Goal: Task Accomplishment & Management: Complete application form

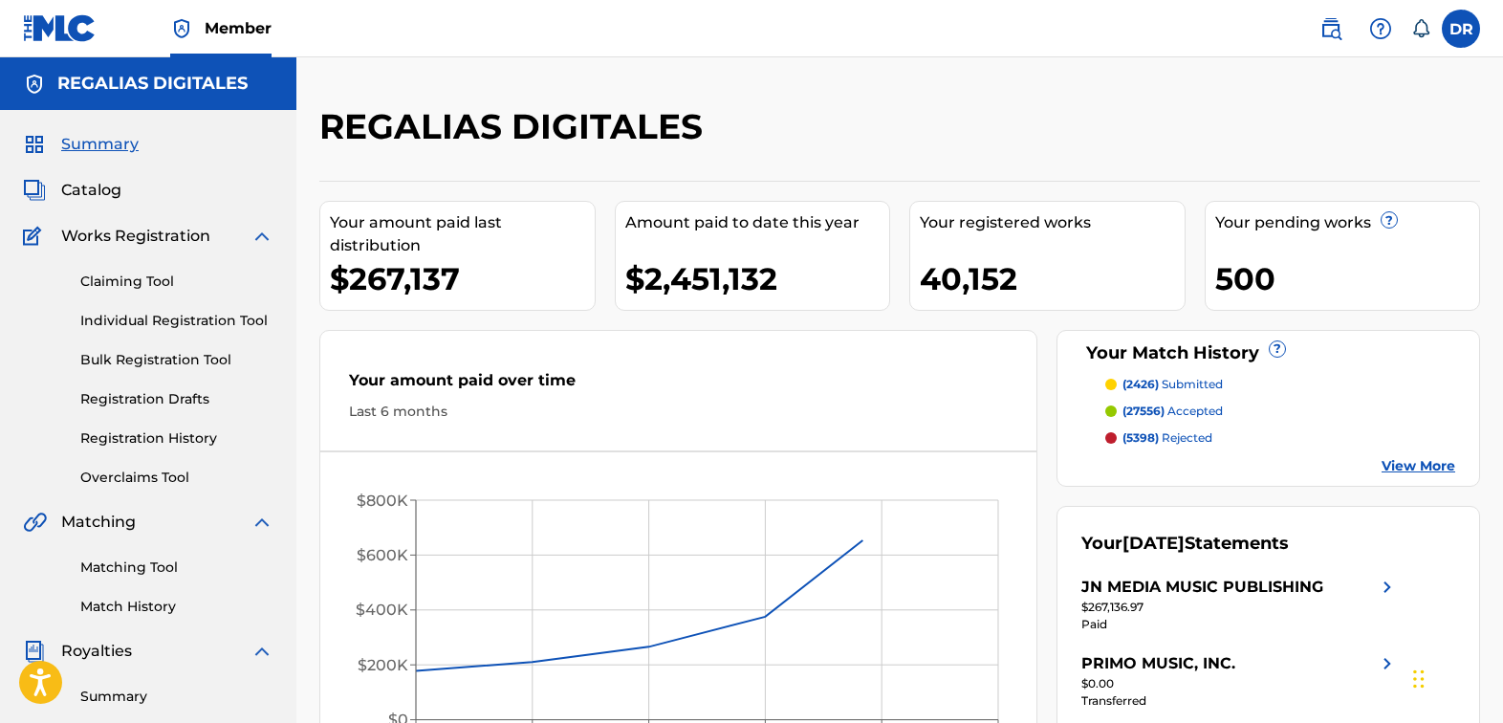
click at [162, 314] on link "Individual Registration Tool" at bounding box center [176, 321] width 193 height 20
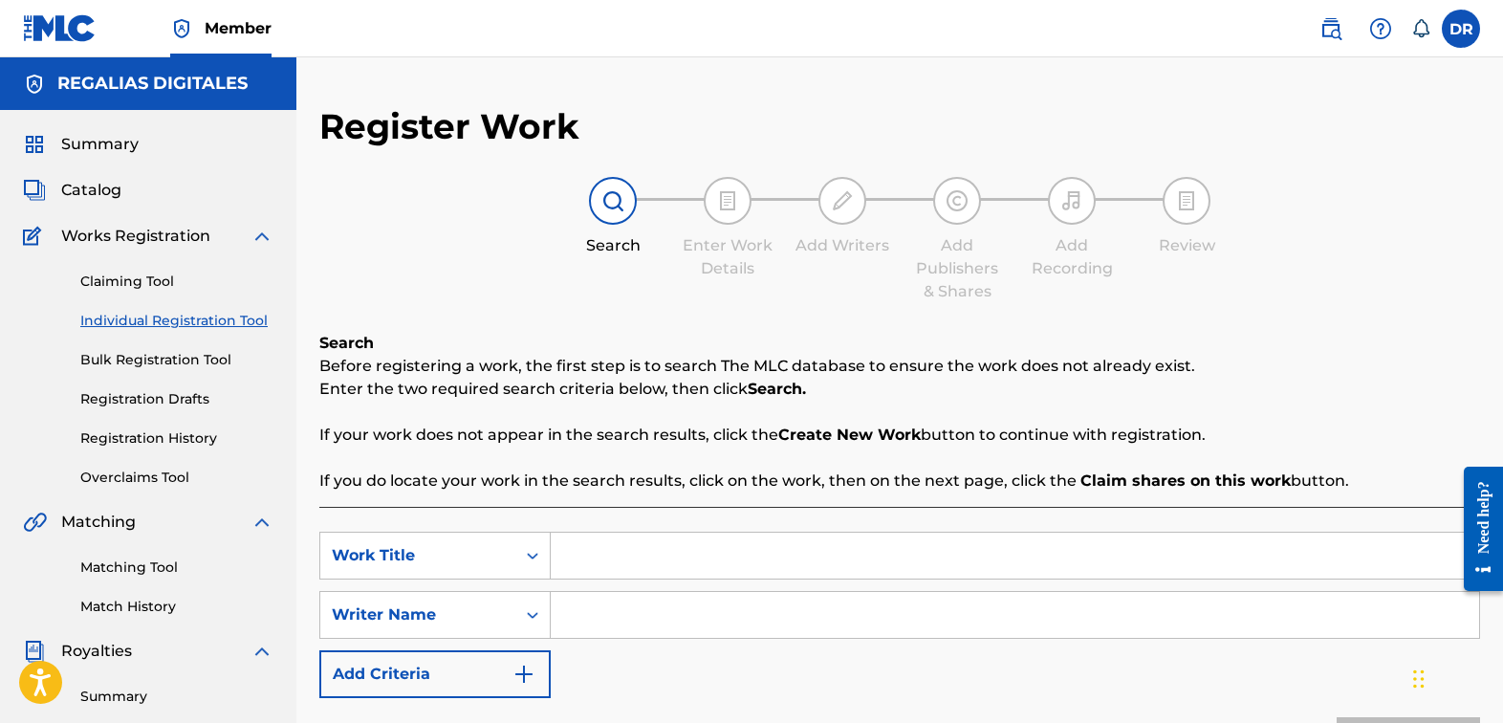
click at [786, 555] on input "Search Form" at bounding box center [1015, 555] width 928 height 46
paste input "A LA LARGA"
type input "A LA LARGA"
click at [798, 607] on input "Search Form" at bounding box center [1015, 615] width 928 height 46
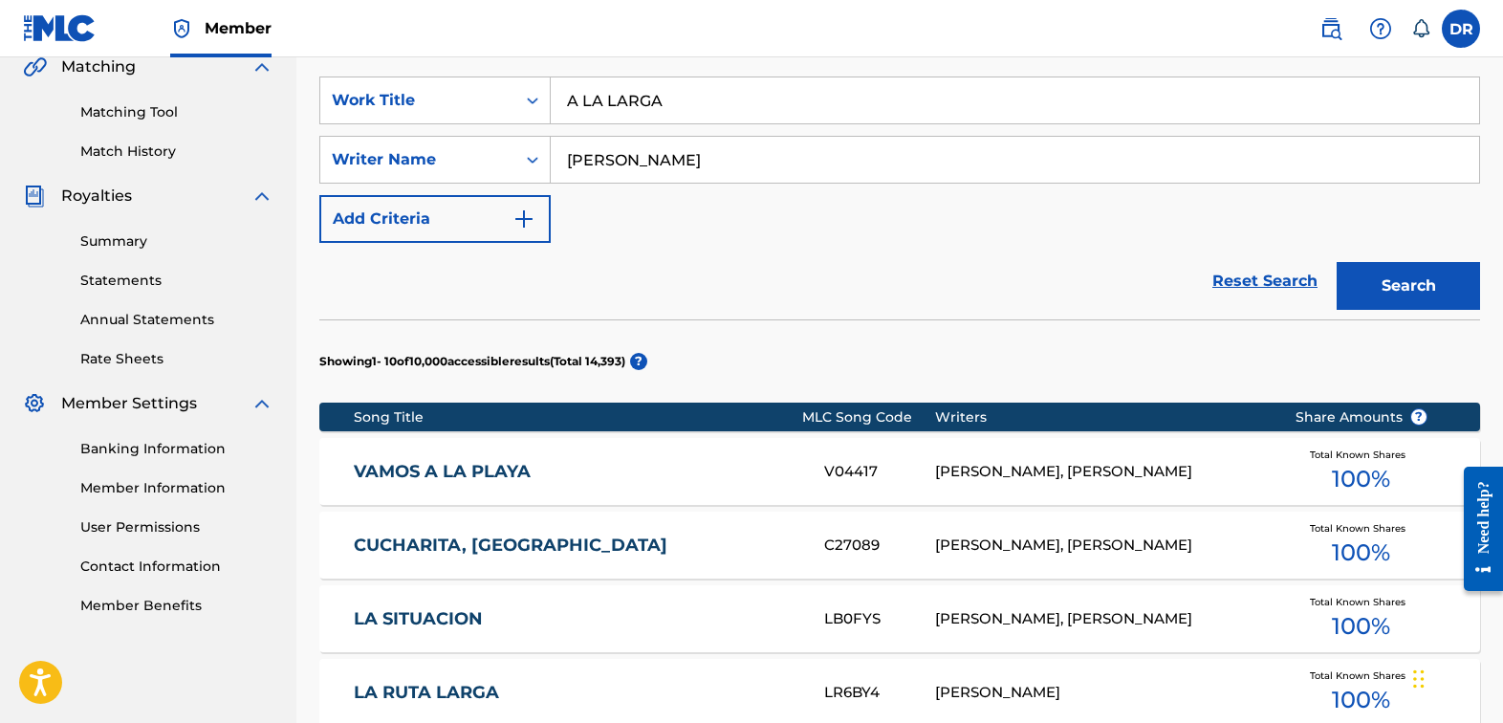
scroll to position [294, 0]
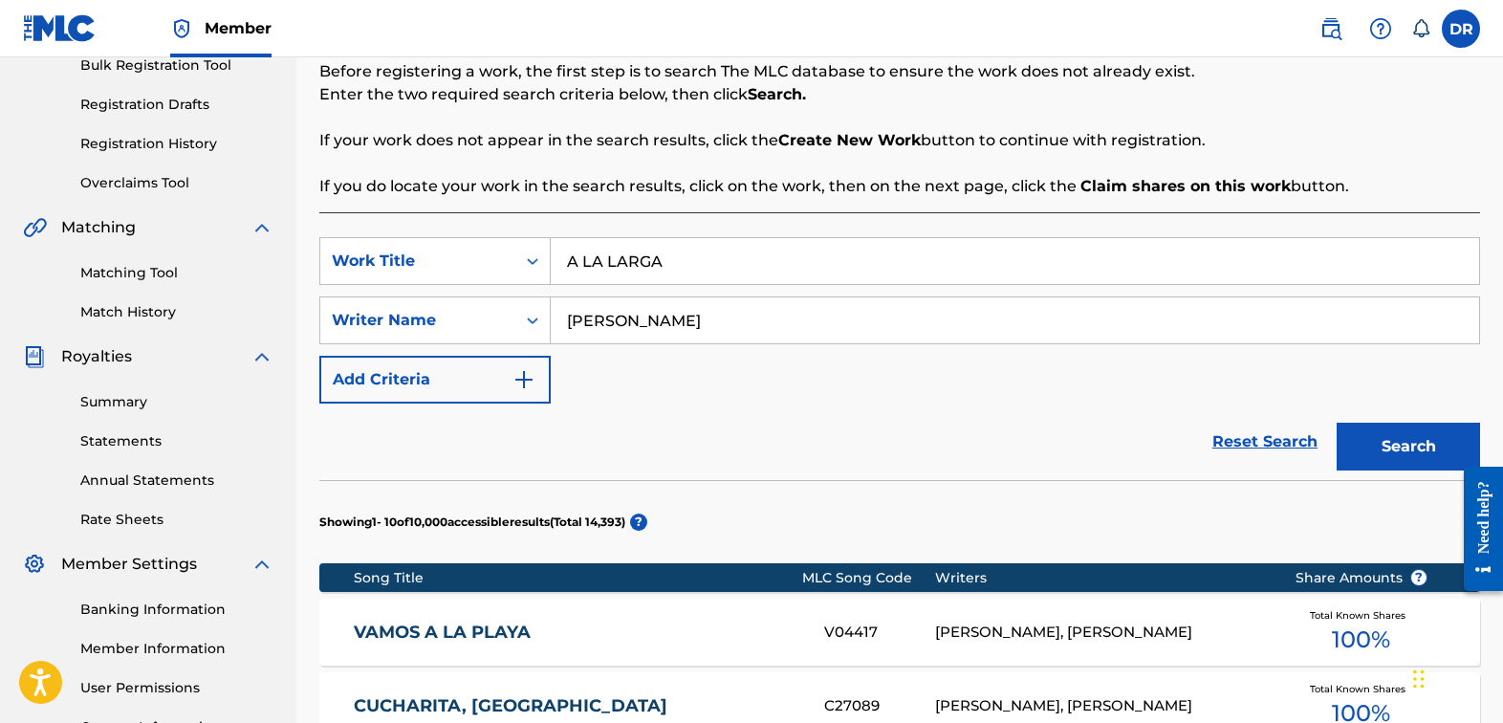
click at [1030, 407] on div "Reset Search Search" at bounding box center [899, 441] width 1160 height 76
drag, startPoint x: 639, startPoint y: 329, endPoint x: 451, endPoint y: 295, distance: 191.3
click at [451, 295] on div "SearchWithCriteria186b549c-2a63-4aa2-93f2-1ed0de84cb6a Work Title A LA LARGA Se…" at bounding box center [899, 320] width 1160 height 166
paste input "[PERSON_NAME]"
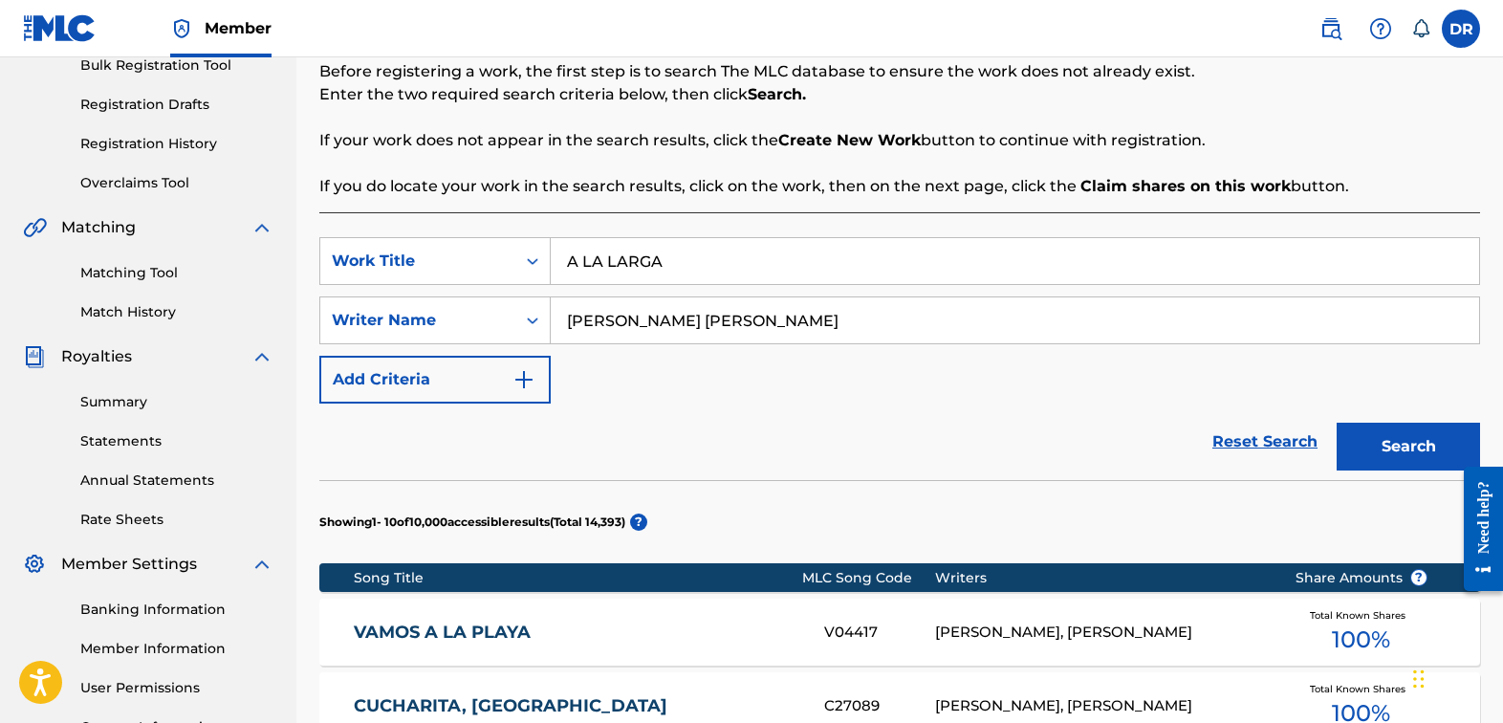
click at [1408, 446] on button "Search" at bounding box center [1407, 446] width 143 height 48
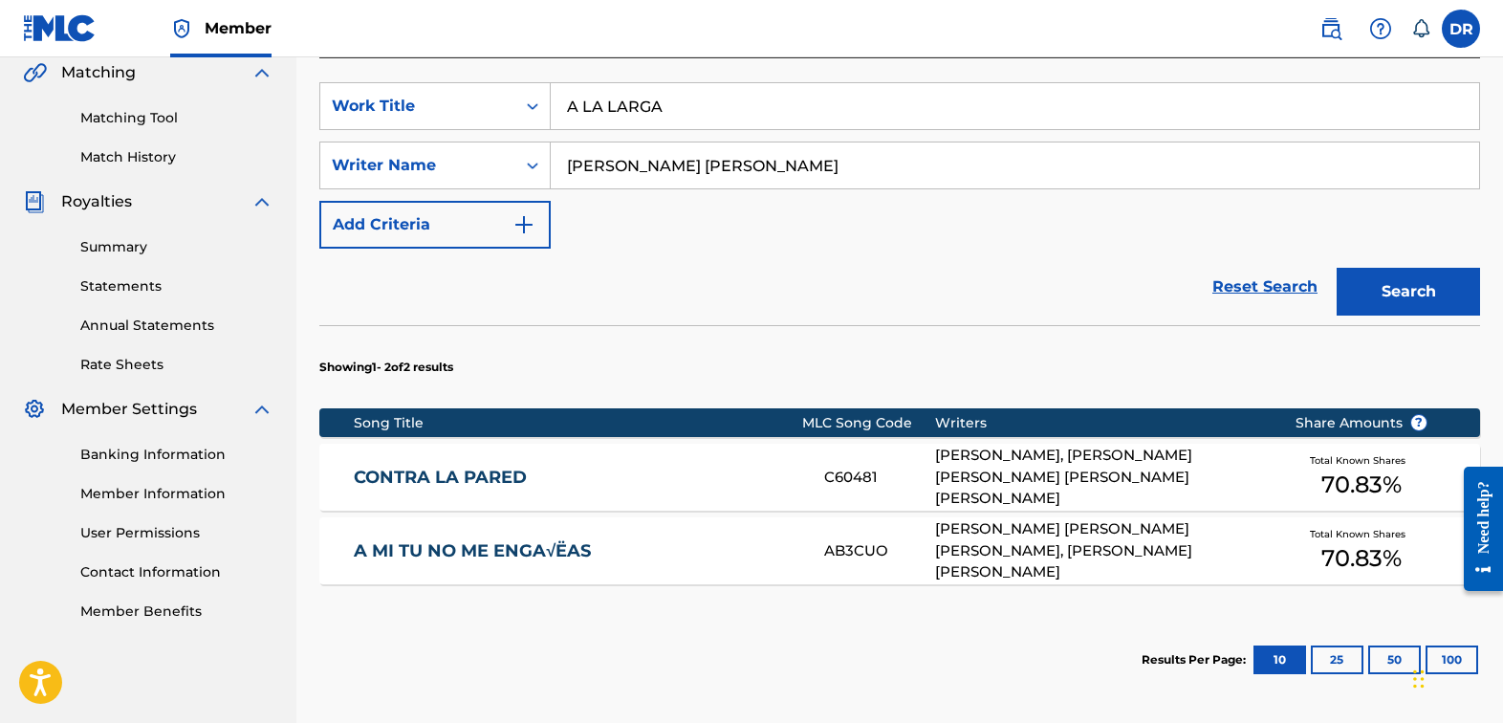
scroll to position [306, 0]
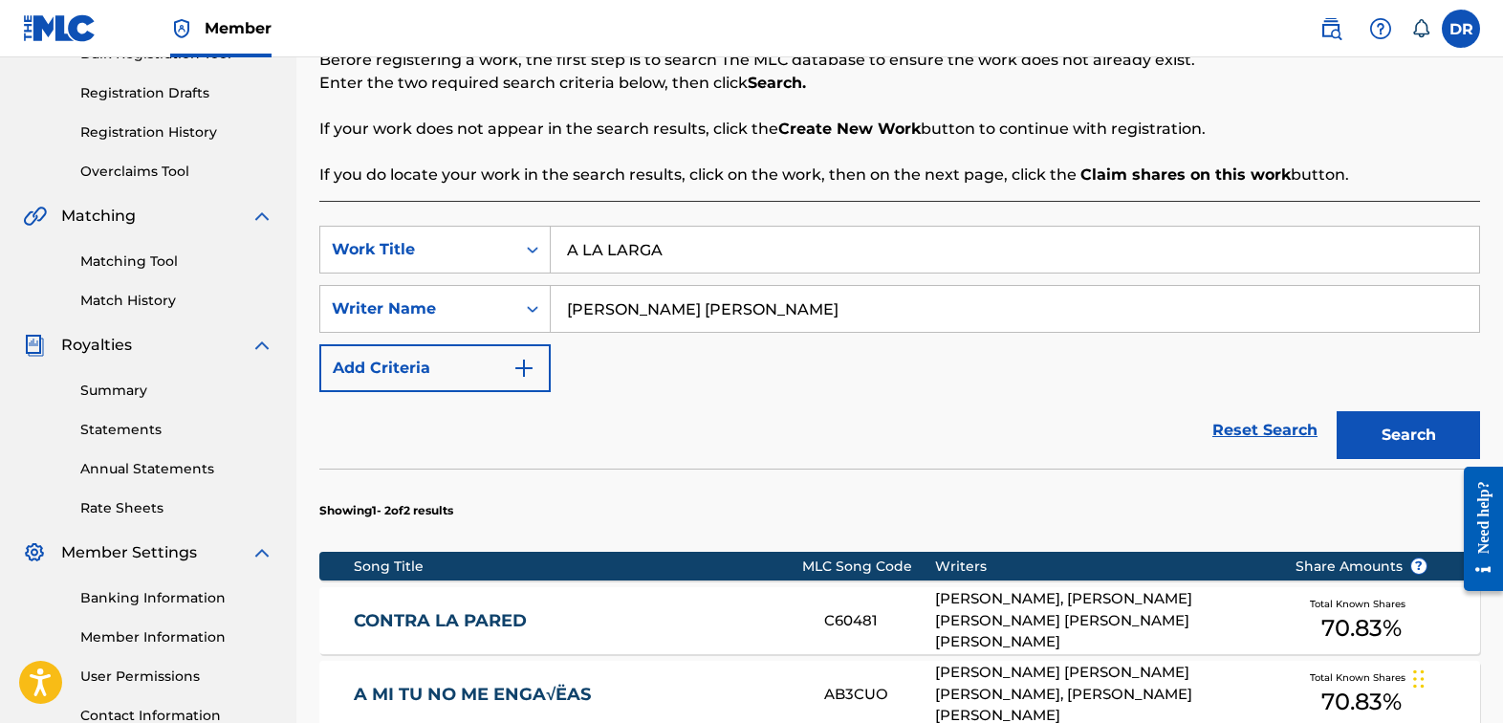
drag, startPoint x: 875, startPoint y: 303, endPoint x: 595, endPoint y: 272, distance: 281.7
click at [595, 272] on div "SearchWithCriteria186b549c-2a63-4aa2-93f2-1ed0de84cb6a Work Title A LA LARGA Se…" at bounding box center [899, 309] width 1160 height 166
type input "[PERSON_NAME]"
click at [1408, 435] on button "Search" at bounding box center [1407, 435] width 143 height 48
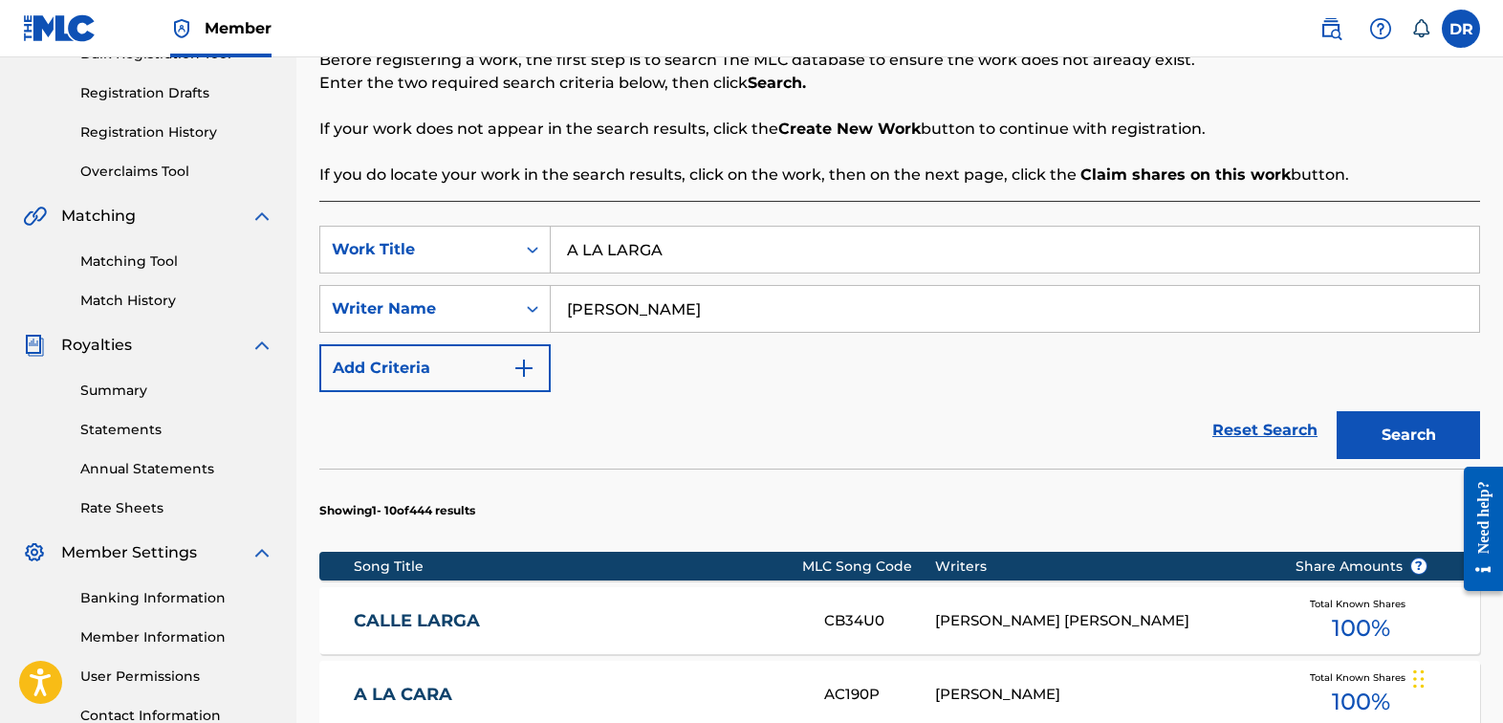
scroll to position [680, 0]
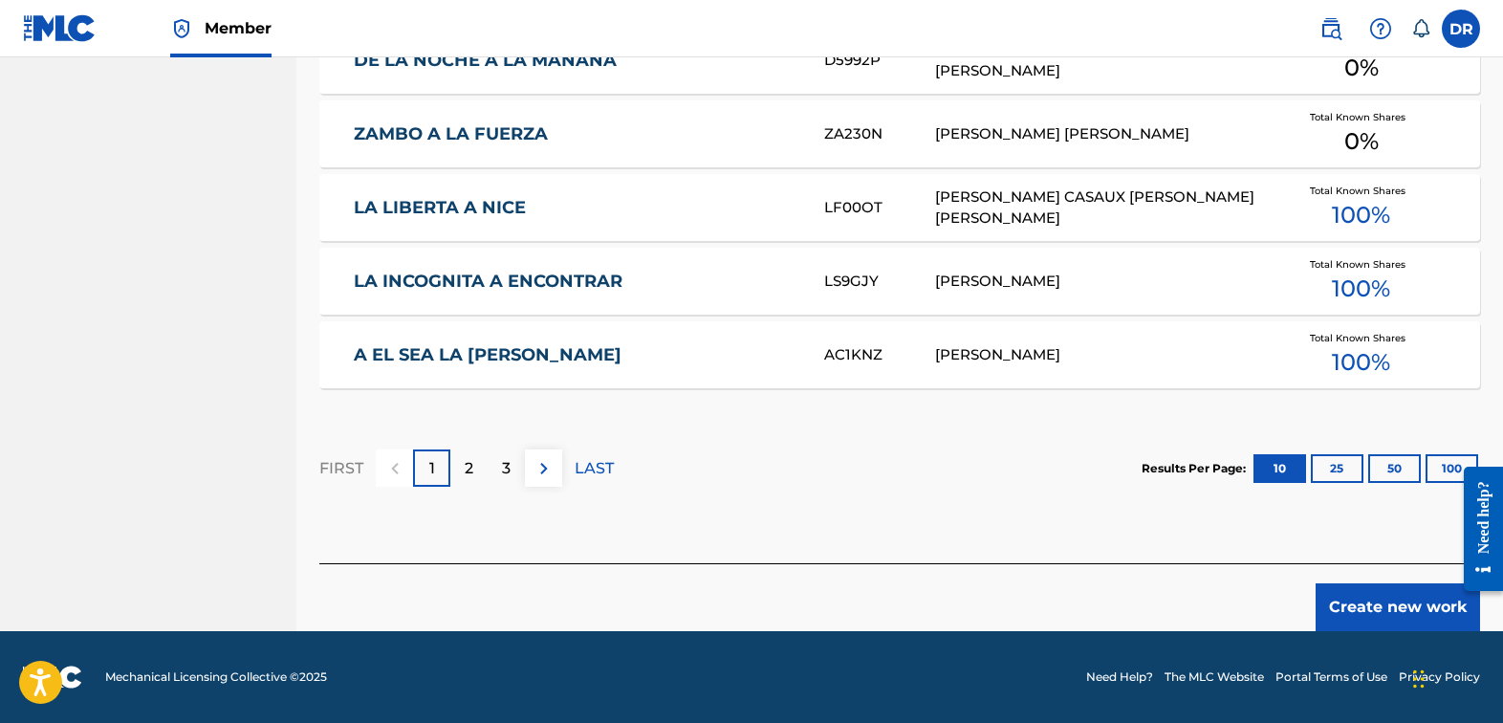
click at [1320, 598] on button "Create new work" at bounding box center [1397, 607] width 164 height 48
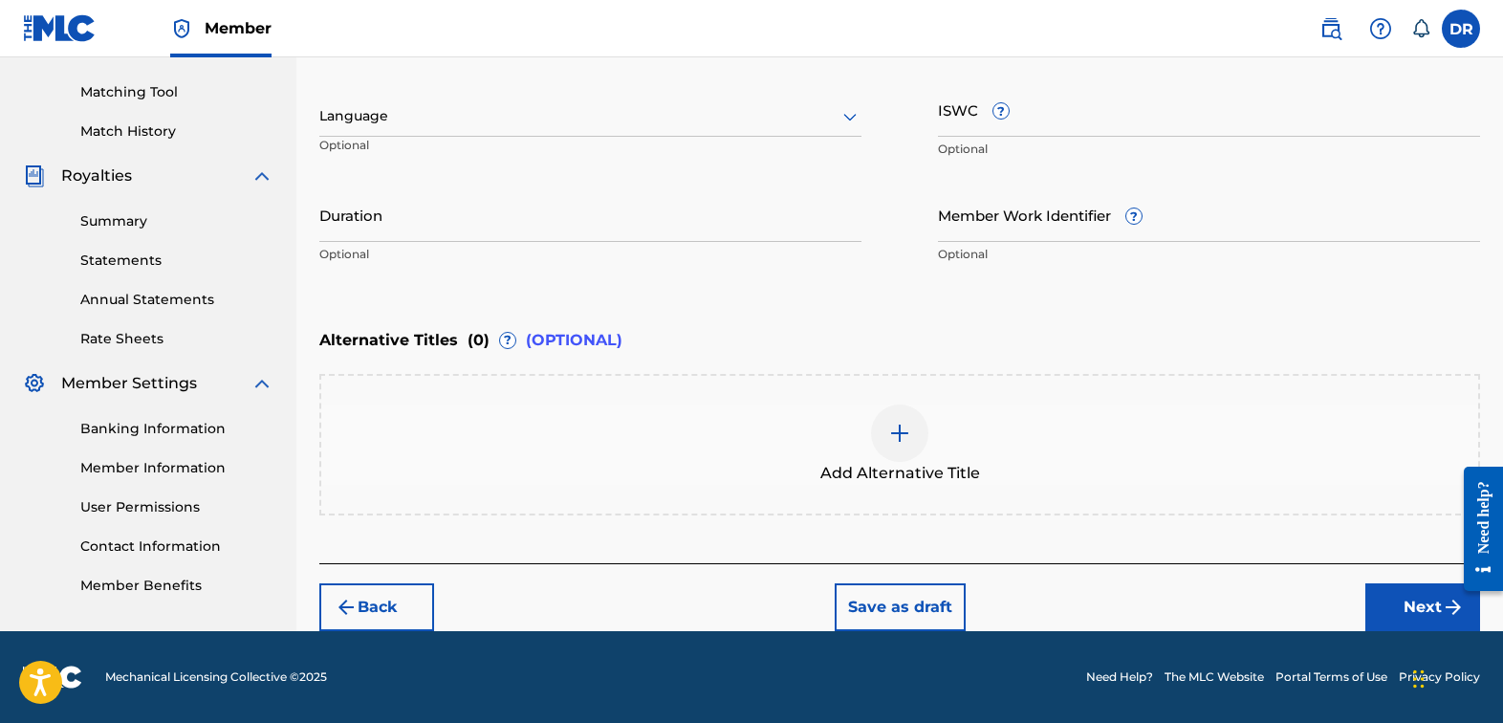
scroll to position [313, 0]
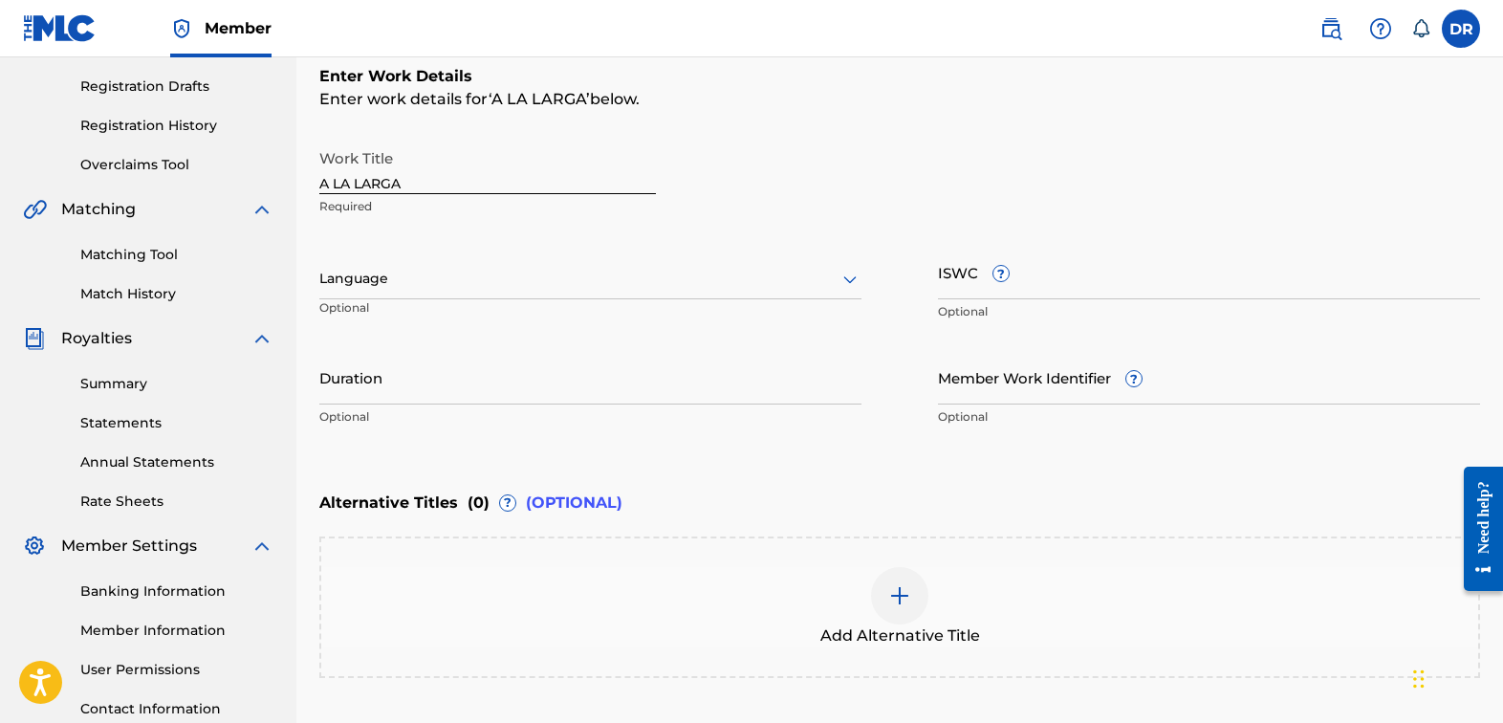
click at [706, 301] on div "Language Optional" at bounding box center [590, 288] width 542 height 86
click at [698, 288] on div at bounding box center [590, 279] width 542 height 24
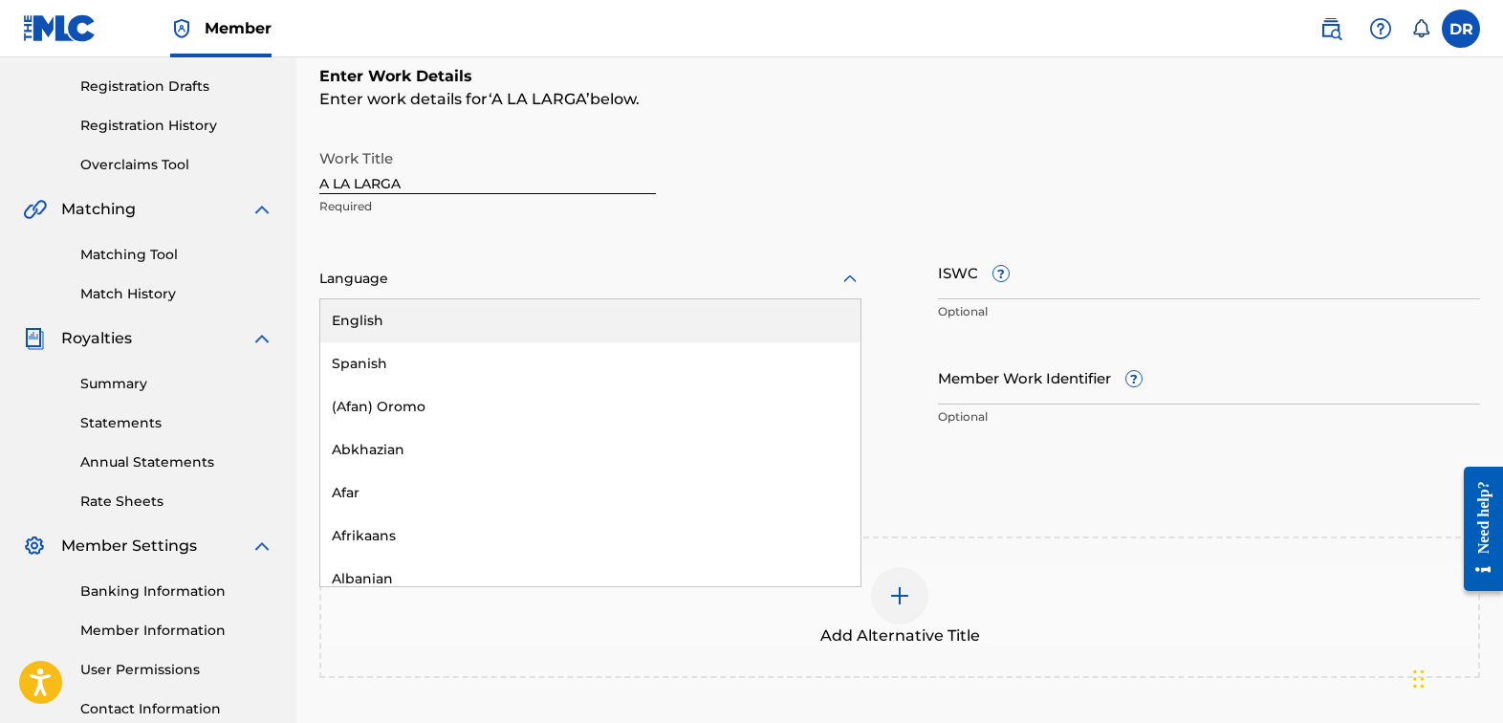
click at [676, 348] on div "Spanish" at bounding box center [590, 363] width 540 height 43
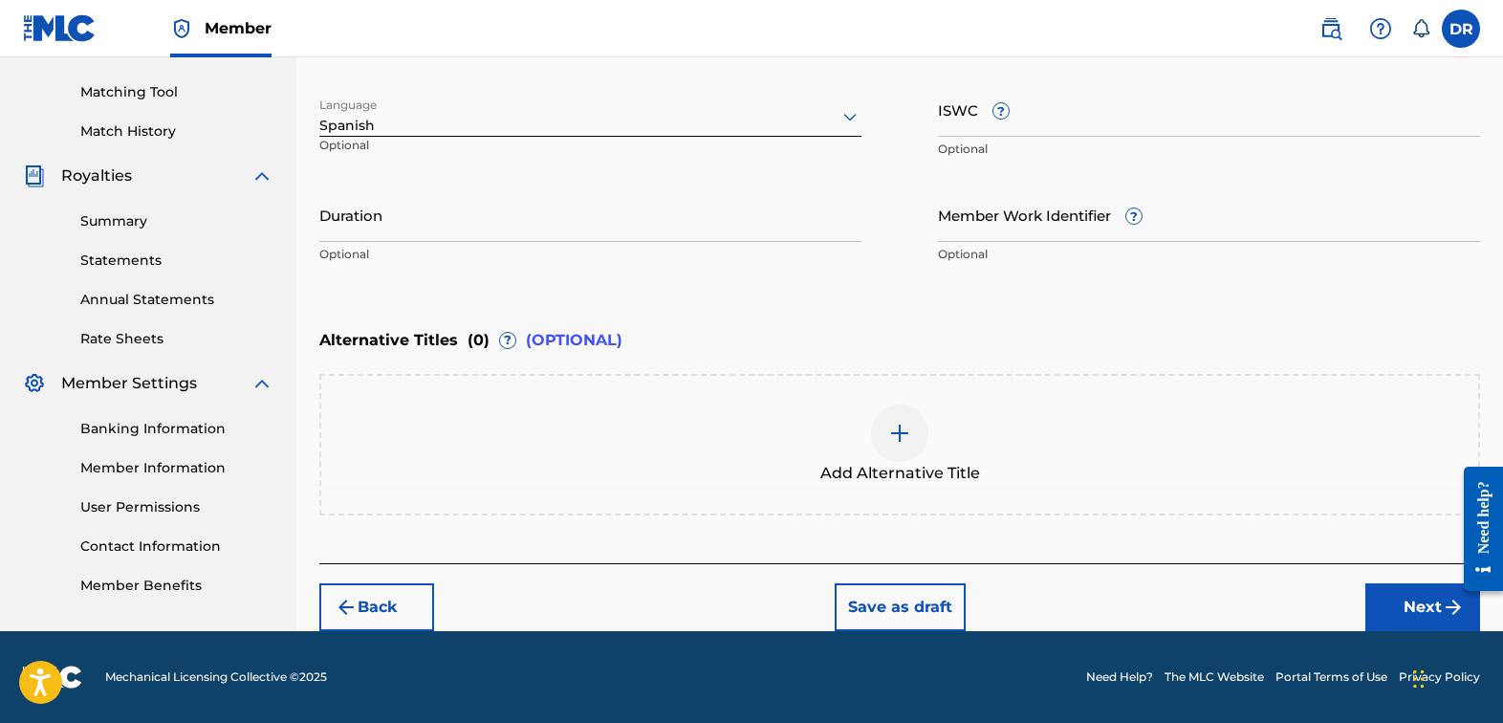
click at [1372, 587] on button "Next" at bounding box center [1422, 607] width 115 height 48
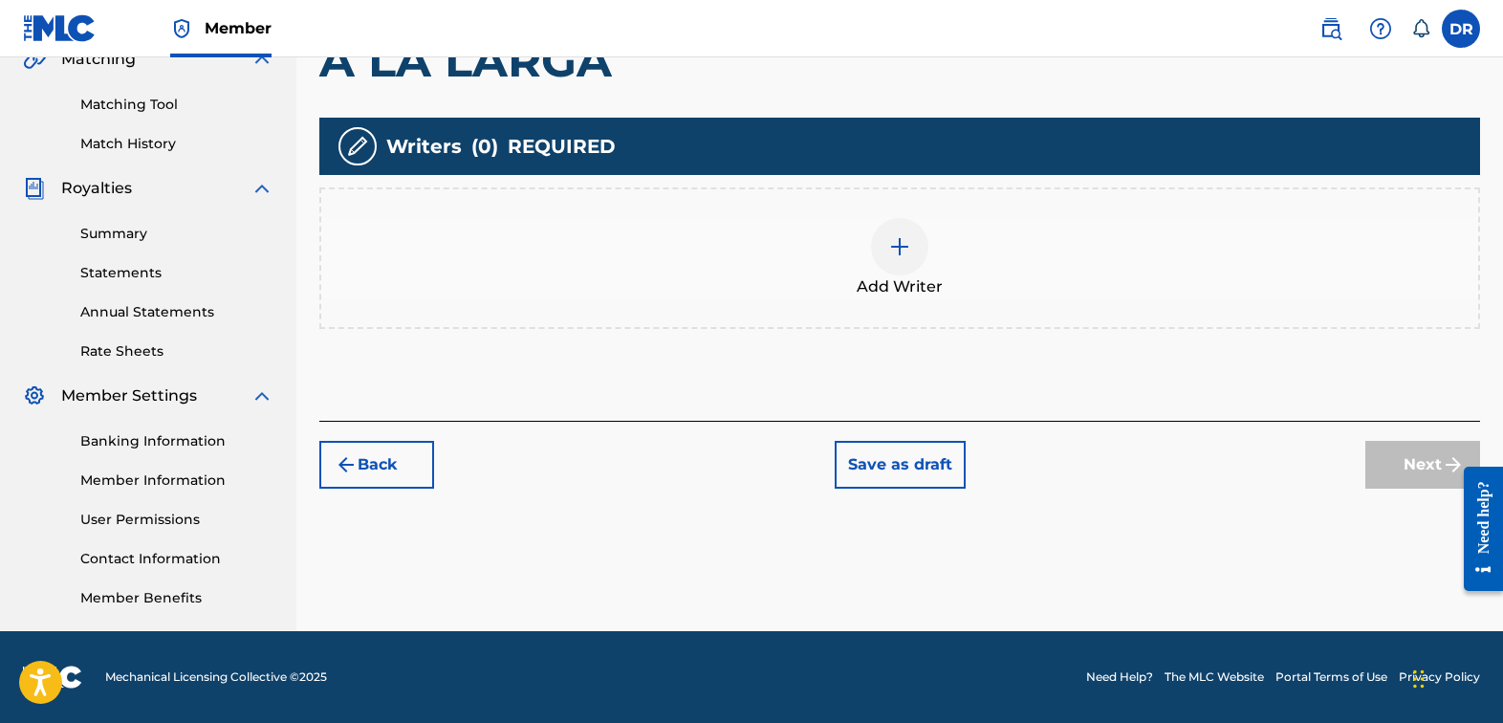
click at [908, 259] on div at bounding box center [899, 246] width 57 height 57
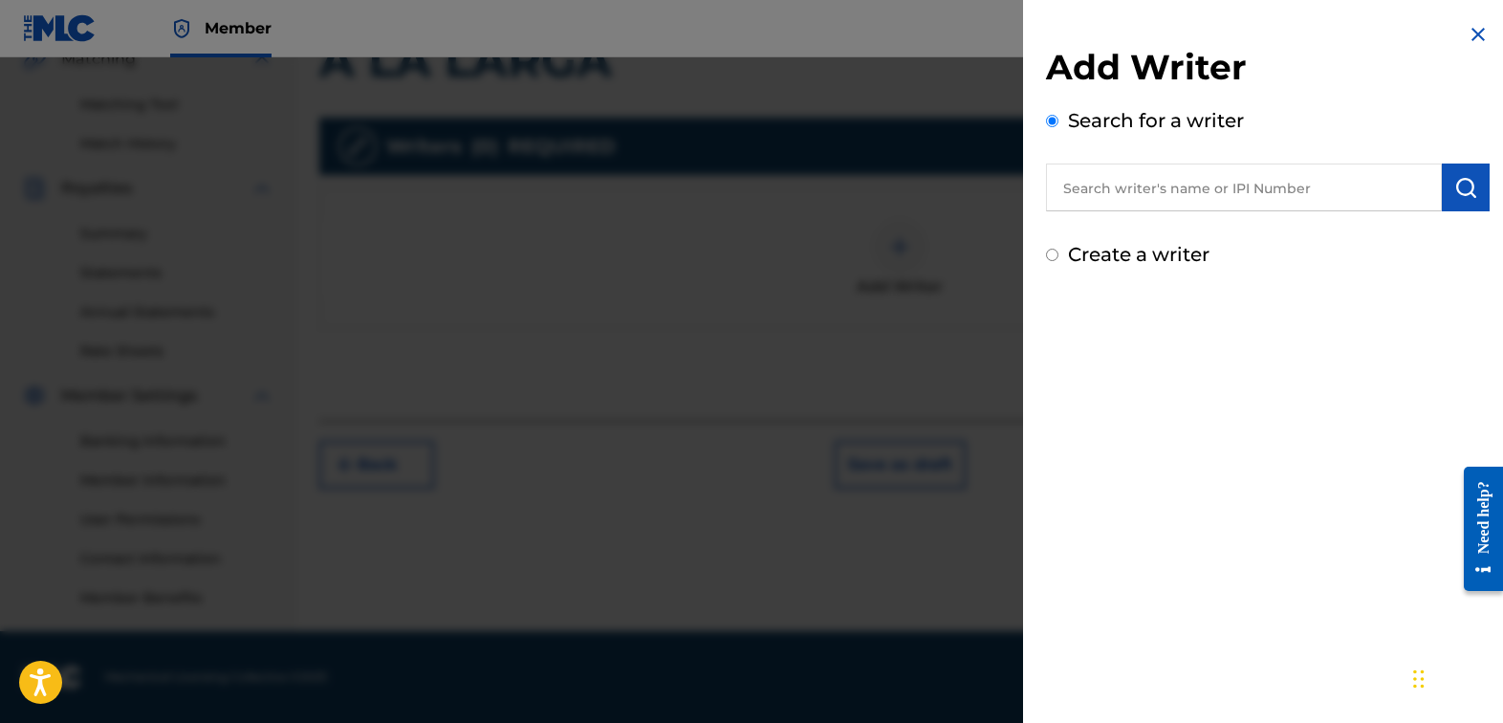
click at [1312, 189] on input "text" at bounding box center [1244, 187] width 396 height 48
click at [1312, 188] on input "text" at bounding box center [1244, 187] width 396 height 48
paste input "[PERSON_NAME] [PERSON_NAME]"
type input "[PERSON_NAME] [PERSON_NAME]"
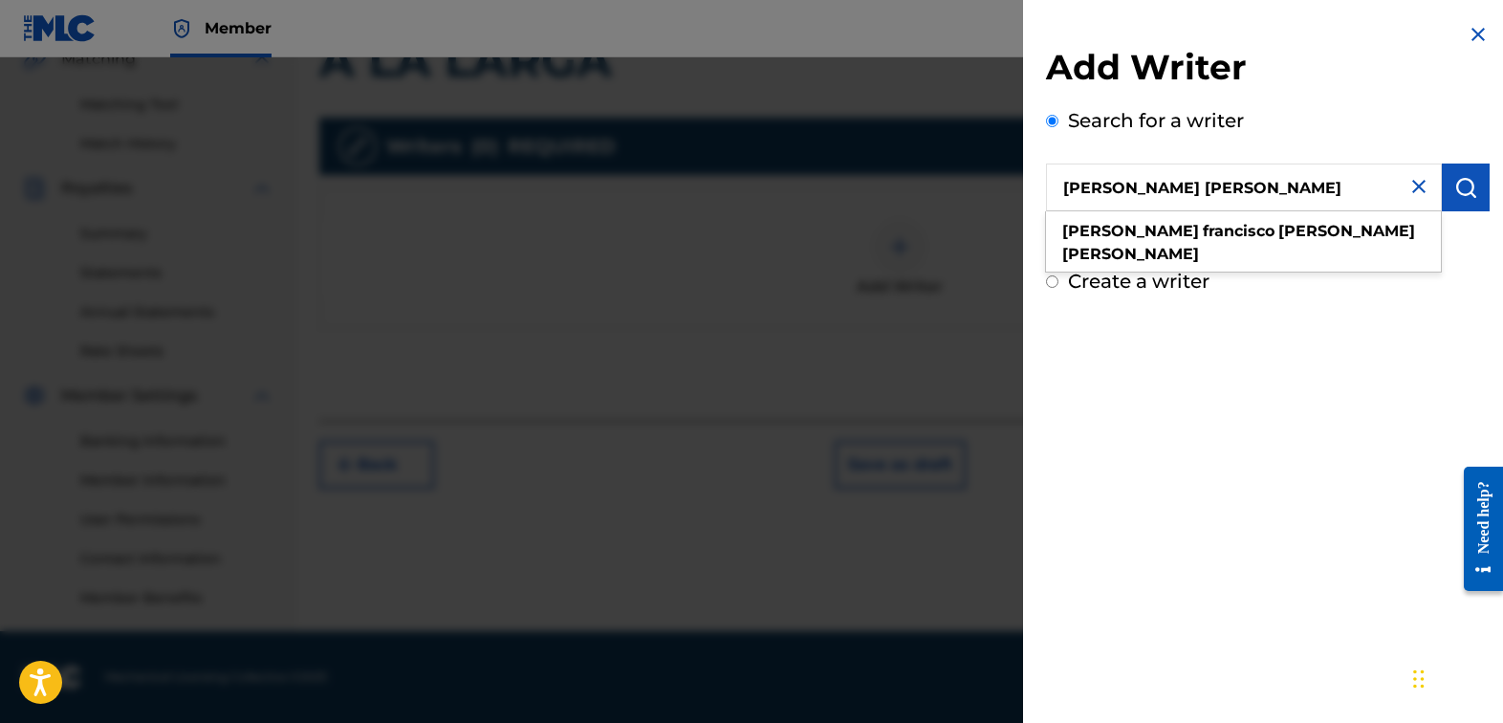
click at [1372, 118] on div "Search for a writer [PERSON_NAME] [PERSON_NAME] [PERSON_NAME] [PERSON_NAME] Sea…" at bounding box center [1268, 172] width 444 height 132
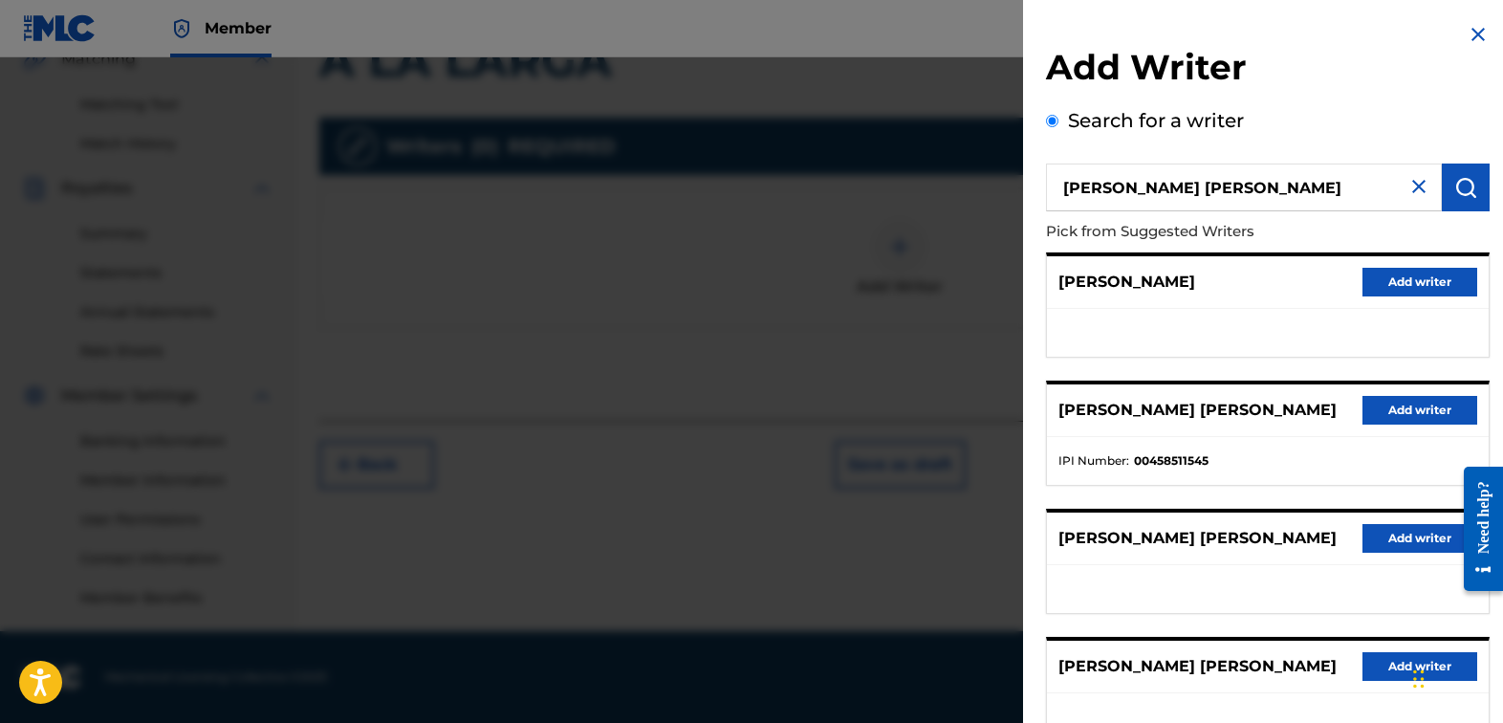
scroll to position [91, 0]
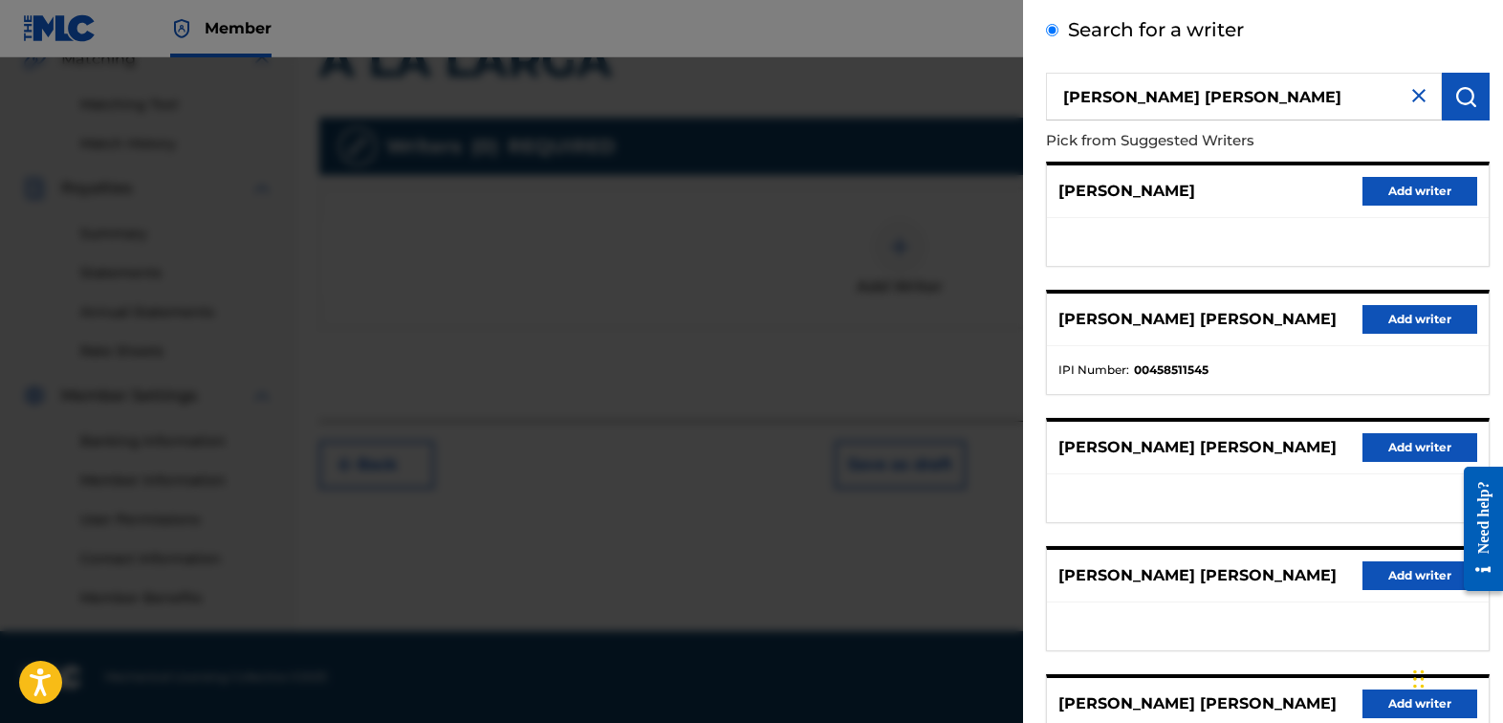
click at [1392, 447] on button "Add writer" at bounding box center [1419, 447] width 115 height 29
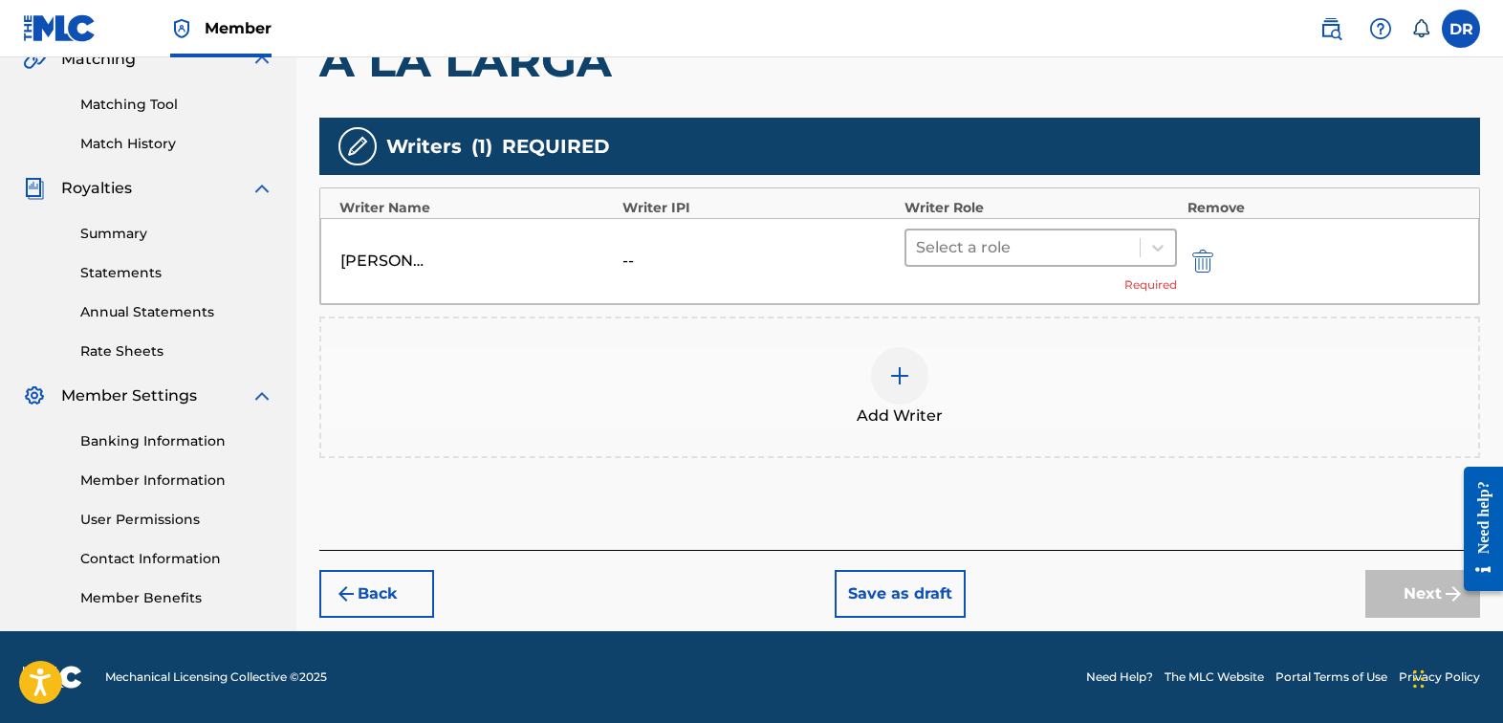
click at [1046, 251] on div at bounding box center [1023, 247] width 214 height 27
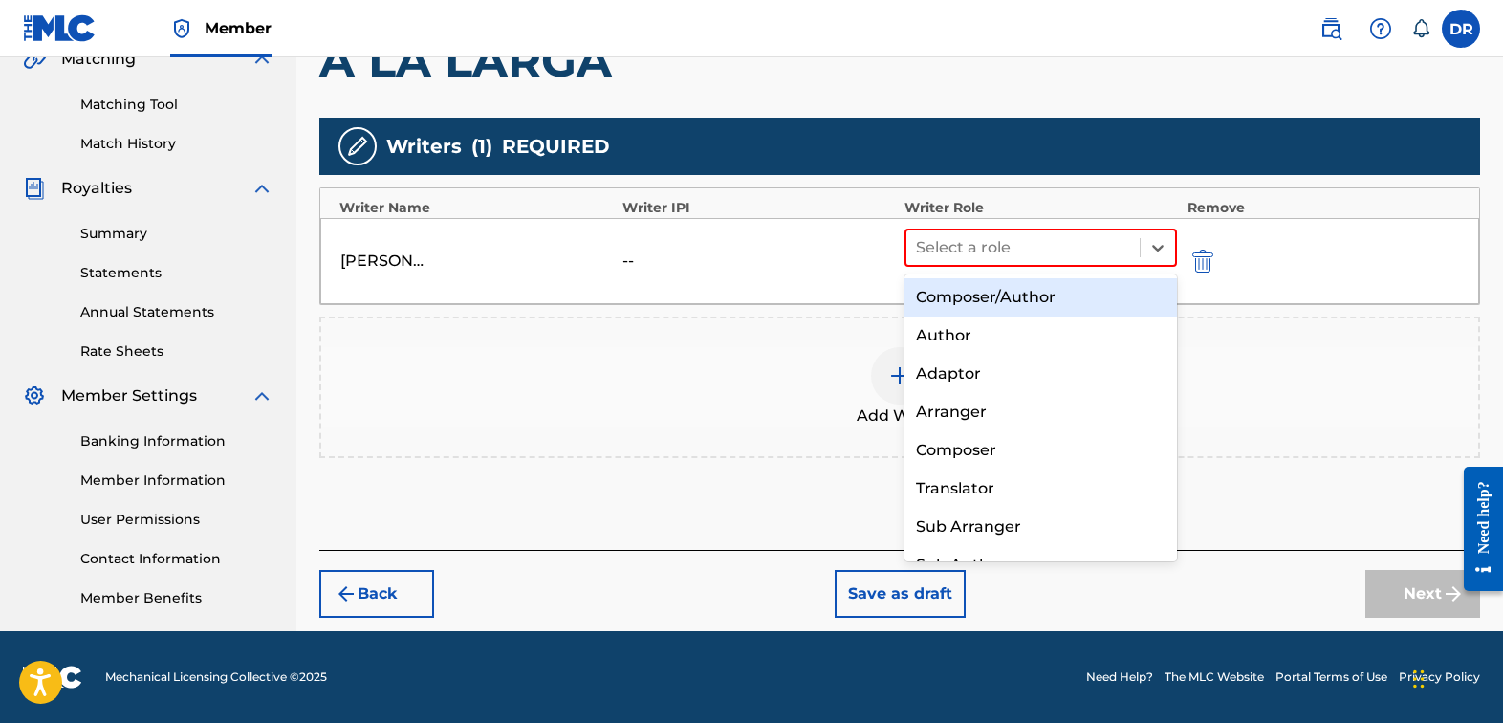
click at [1036, 294] on div "Composer/Author" at bounding box center [1040, 297] width 272 height 38
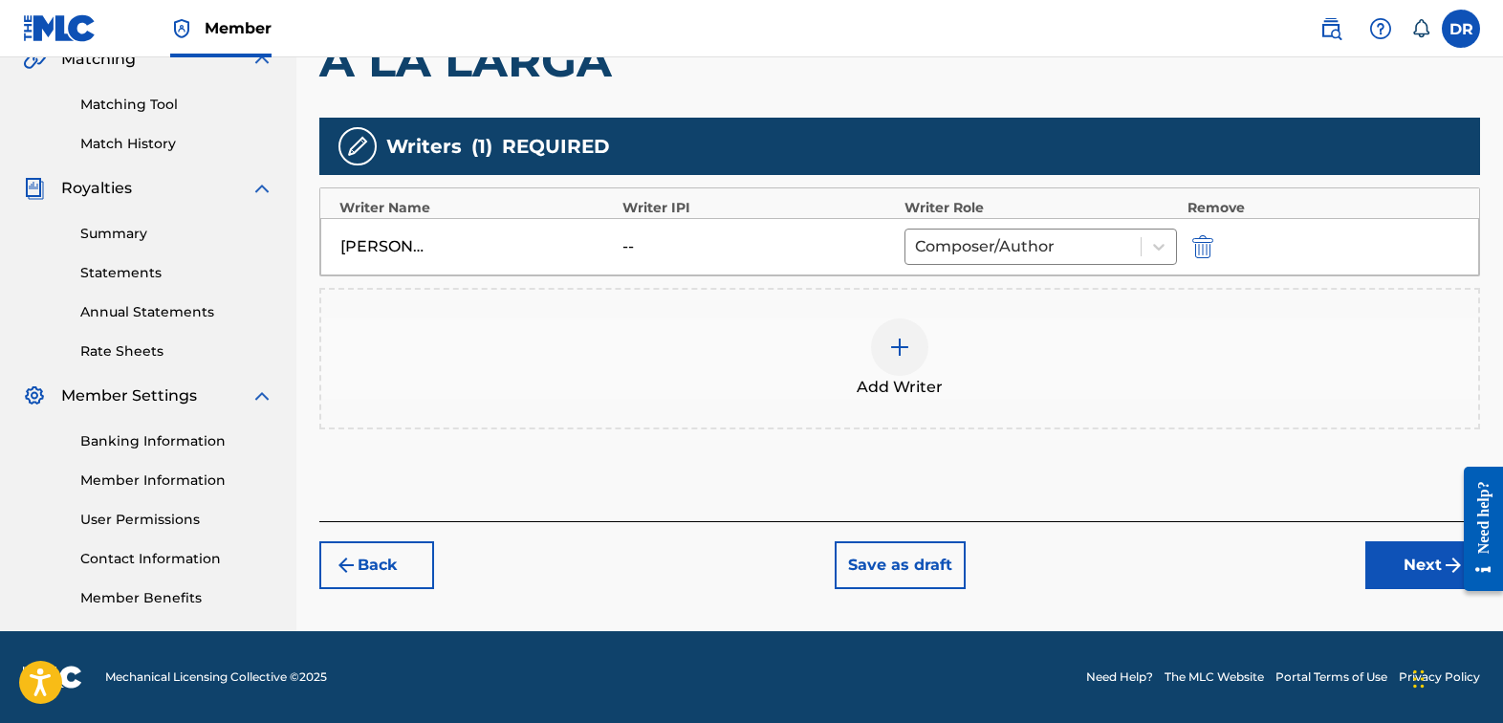
click at [1419, 587] on button "Next" at bounding box center [1422, 565] width 115 height 48
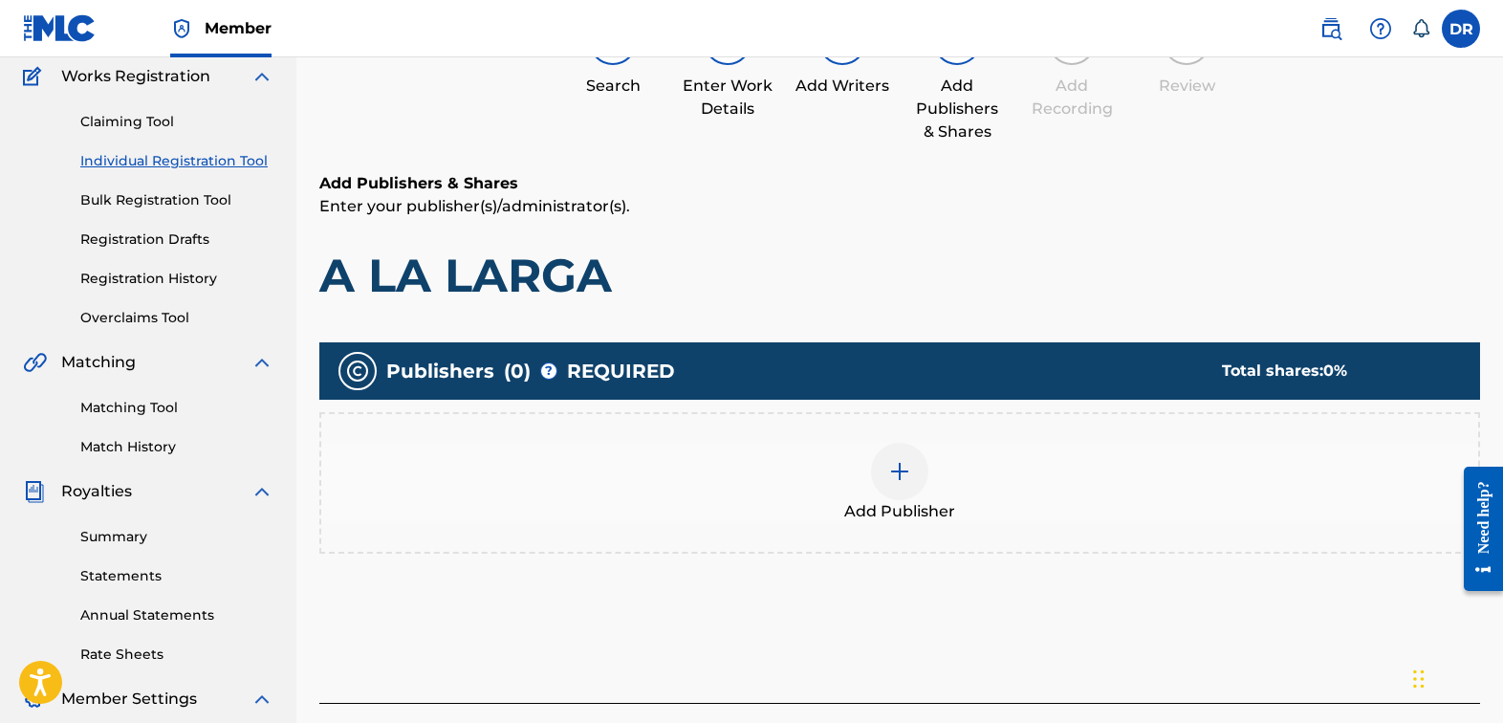
scroll to position [86, 0]
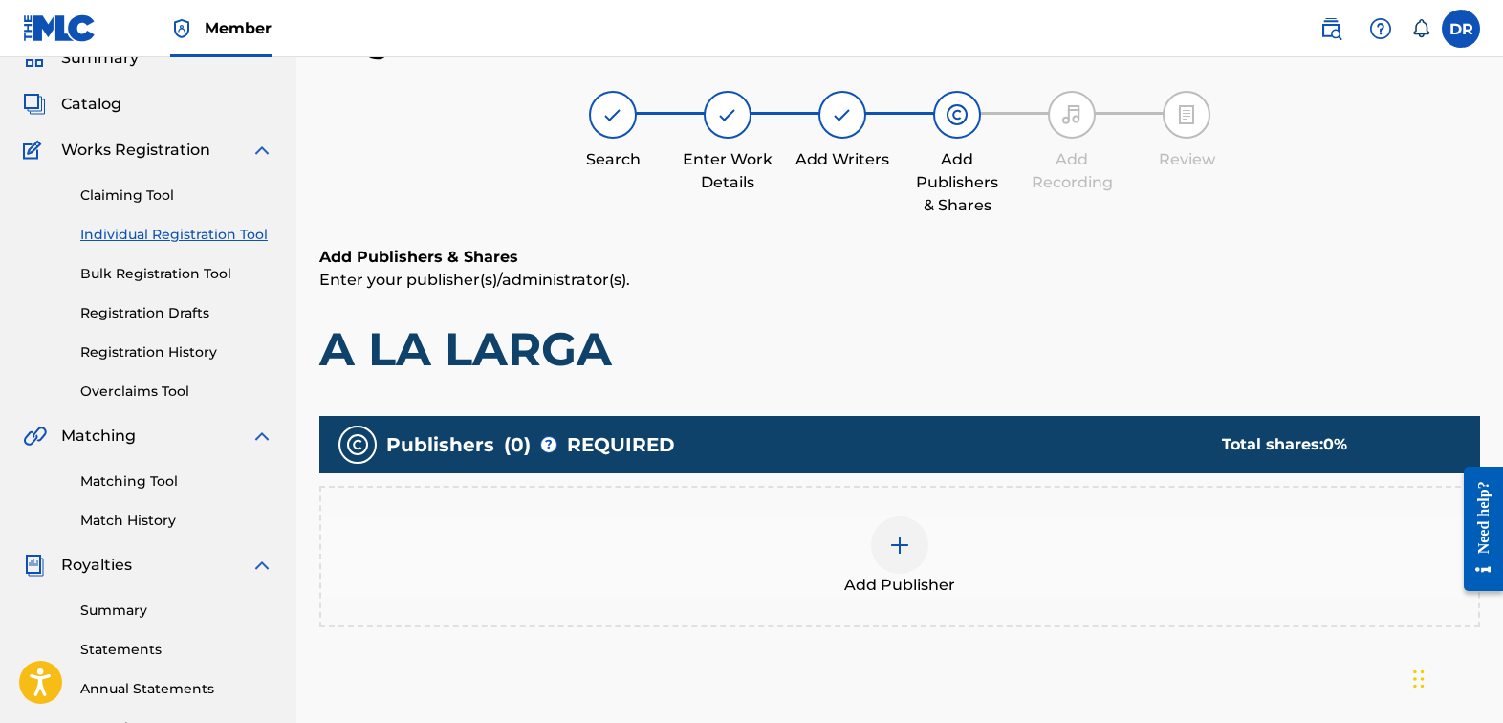
click at [880, 525] on div at bounding box center [899, 544] width 57 height 57
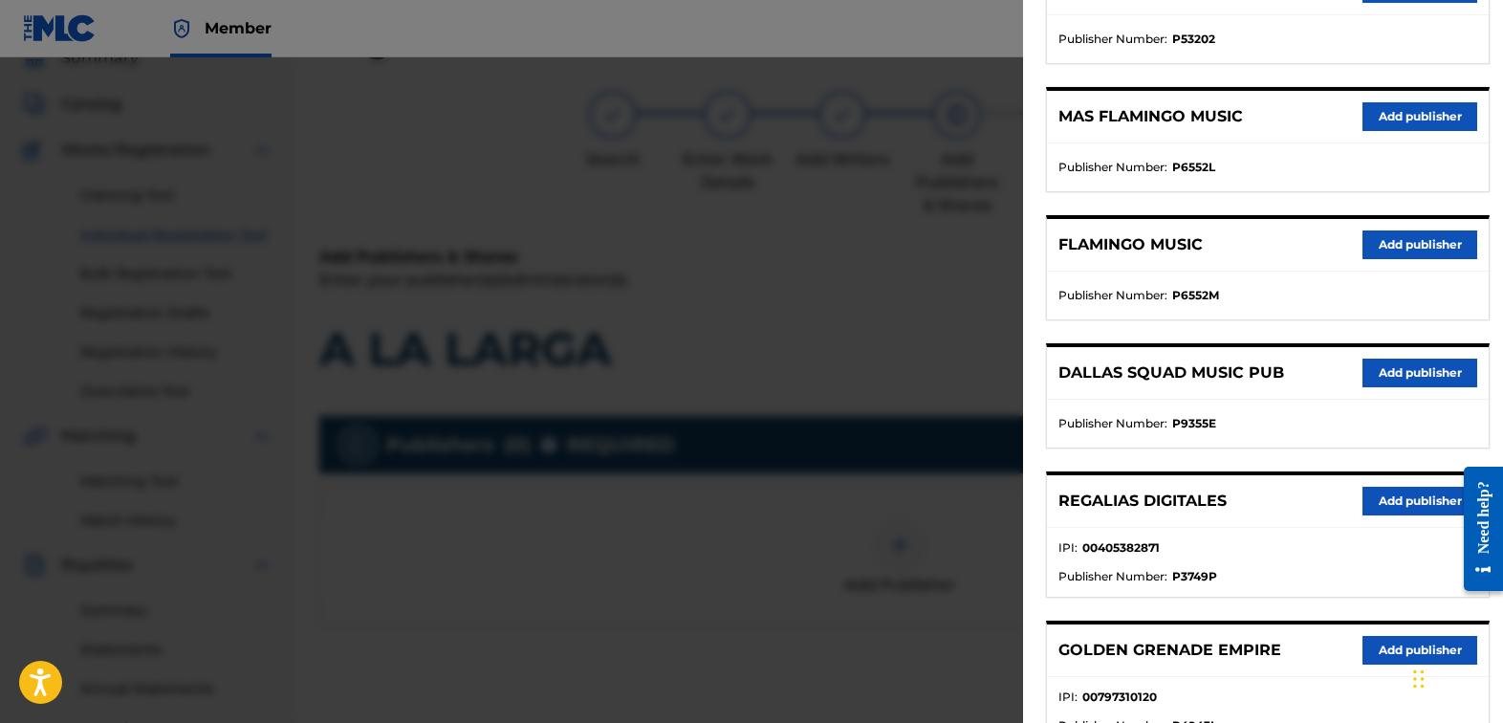
scroll to position [477, 0]
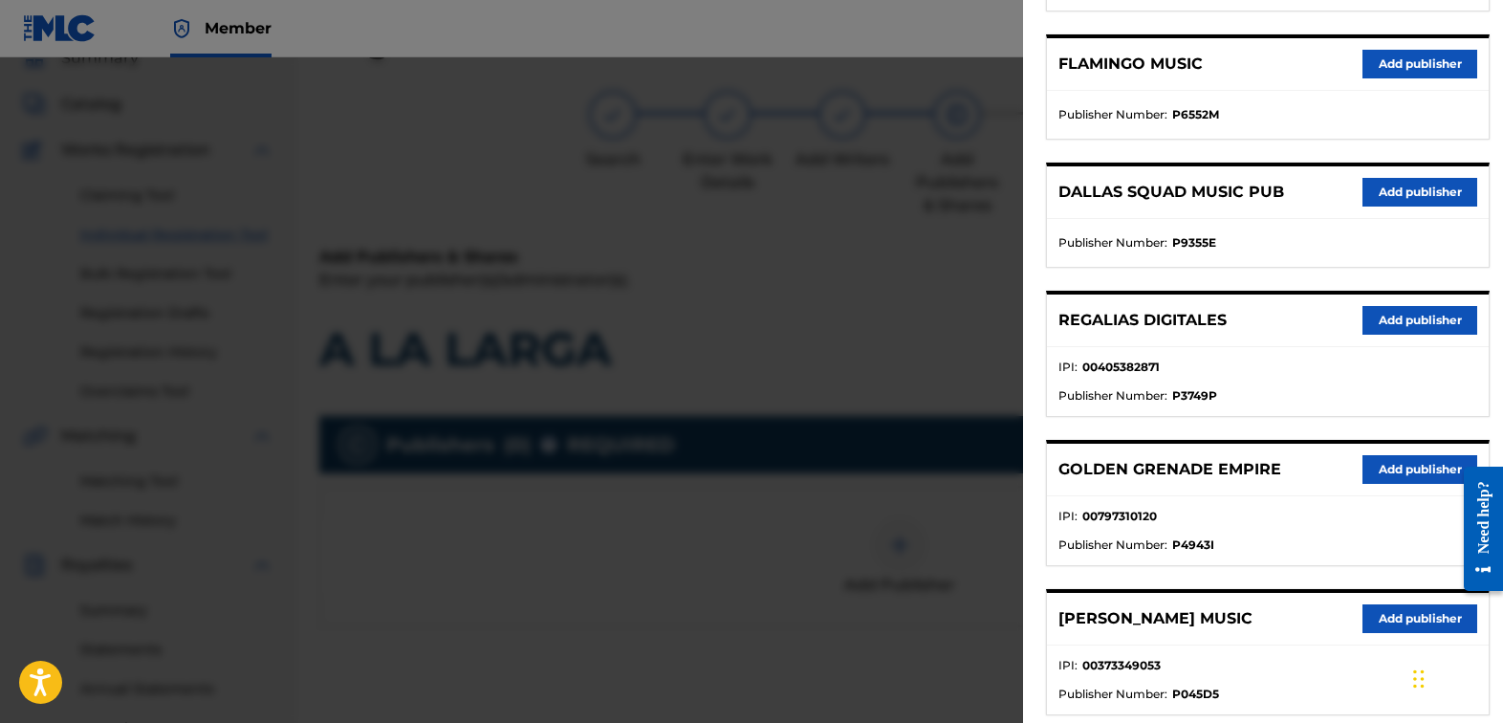
click at [1401, 319] on button "Add publisher" at bounding box center [1419, 320] width 115 height 29
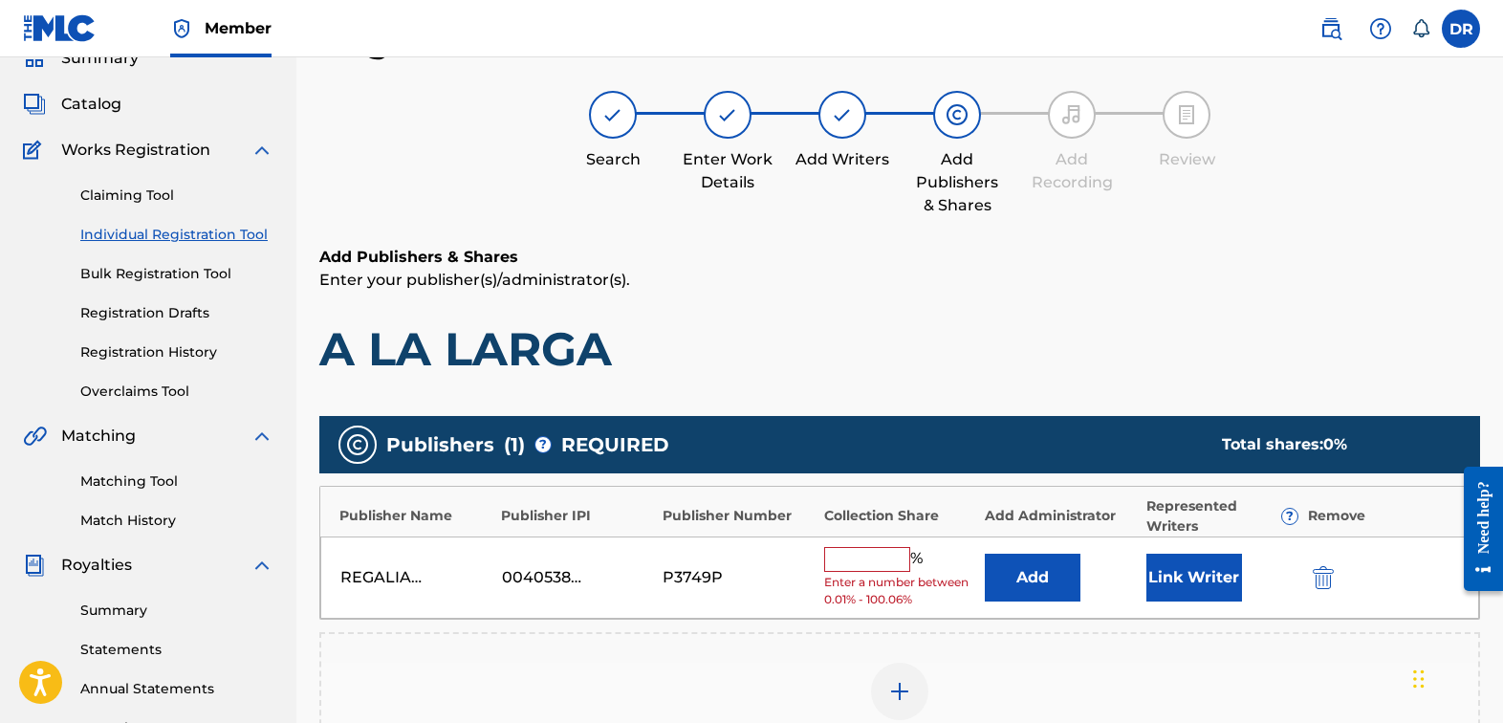
click at [855, 549] on input "text" at bounding box center [867, 559] width 86 height 25
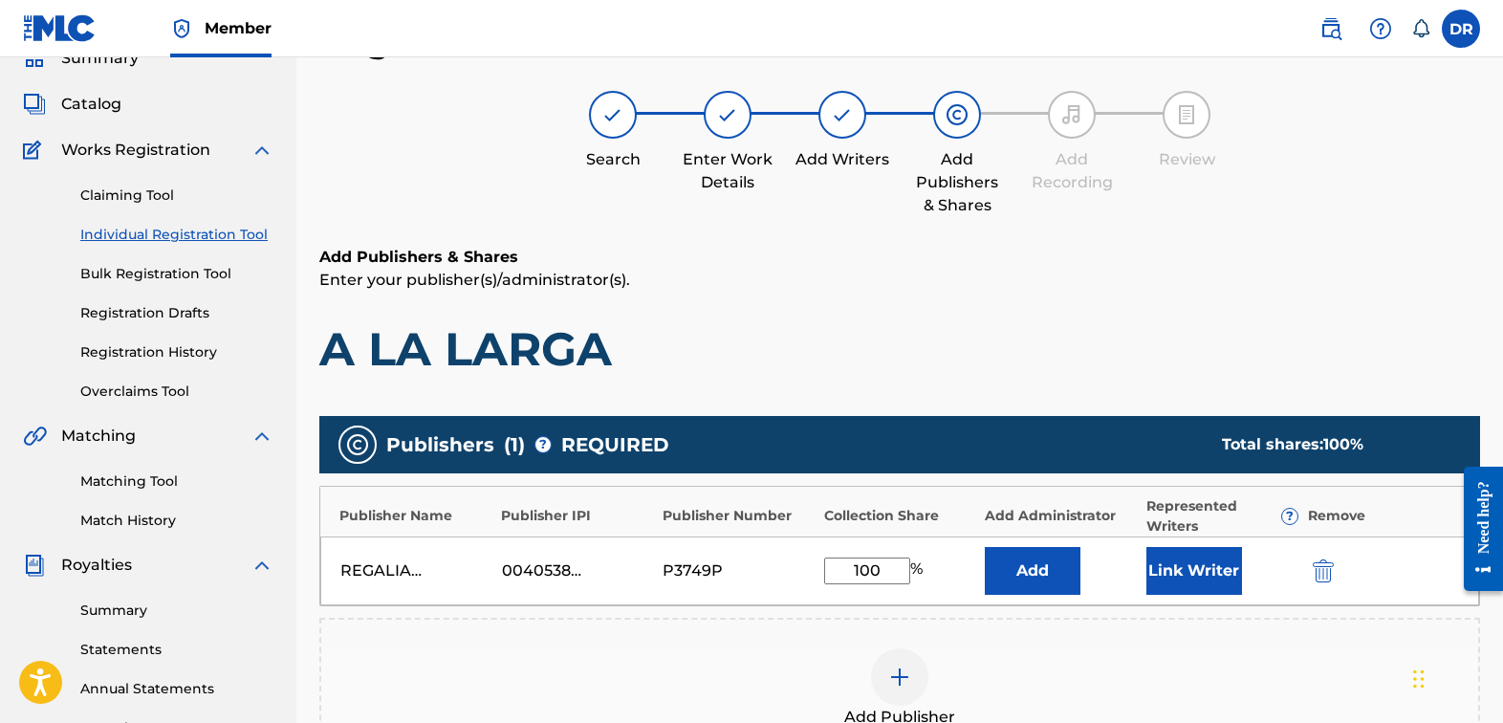
type input "100"
click at [1168, 547] on button "Link Writer" at bounding box center [1194, 571] width 96 height 48
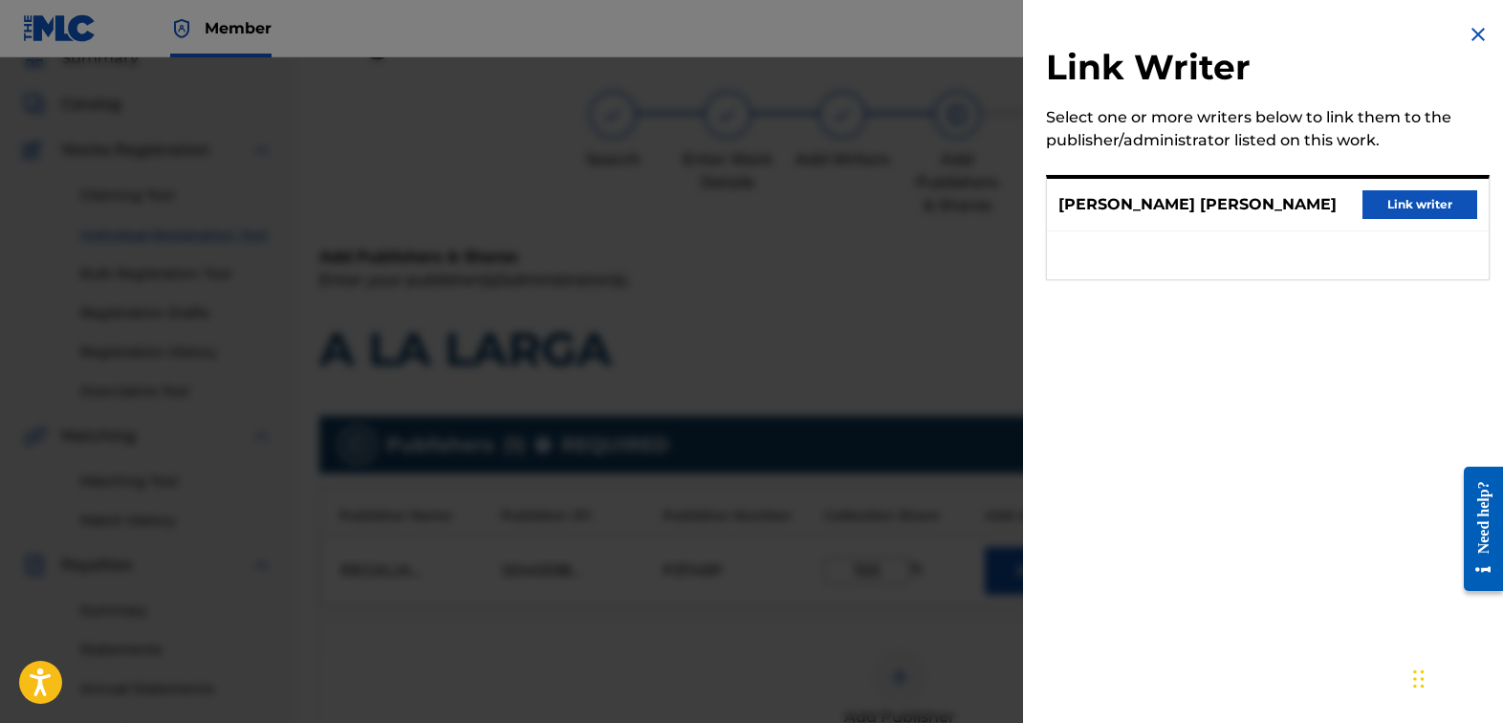
click at [1414, 219] on button "Link writer" at bounding box center [1419, 204] width 115 height 29
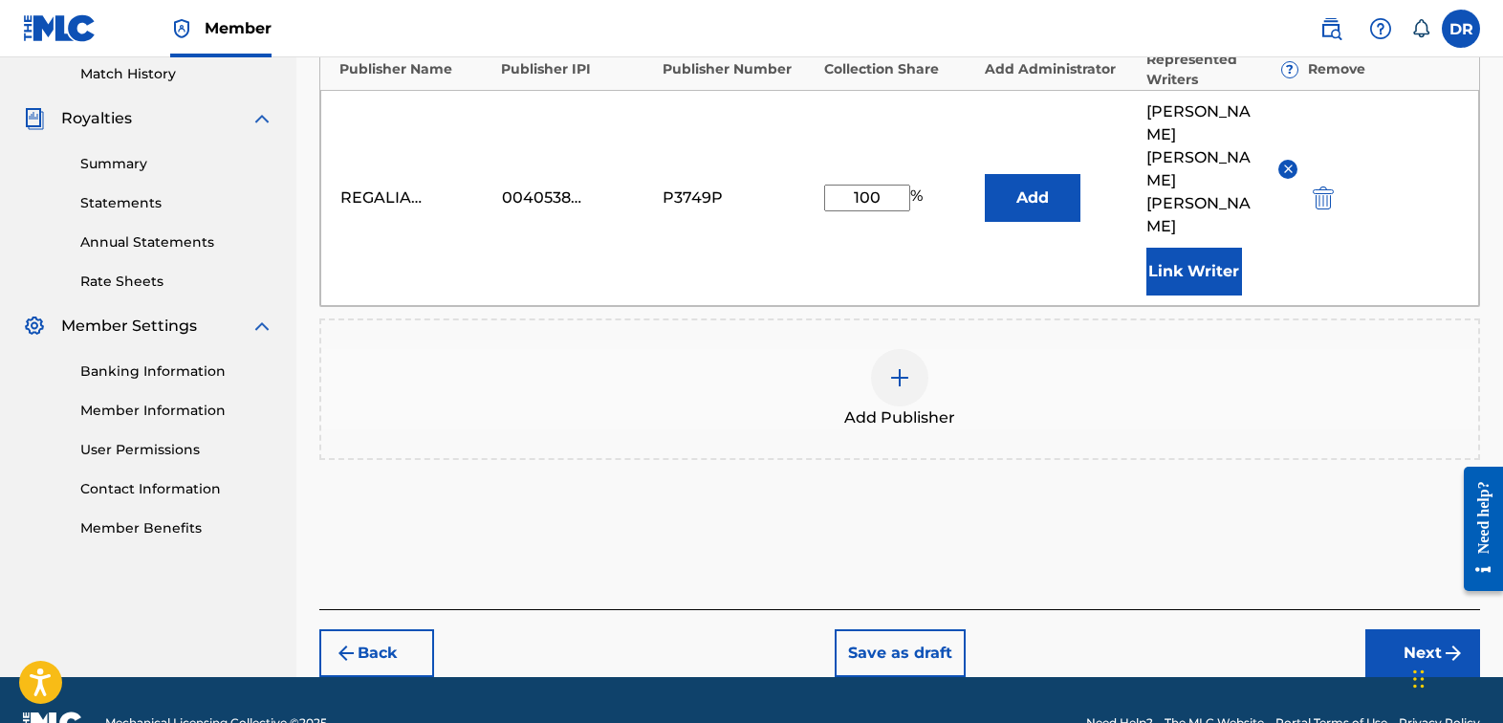
click at [1396, 629] on button "Next" at bounding box center [1422, 653] width 115 height 48
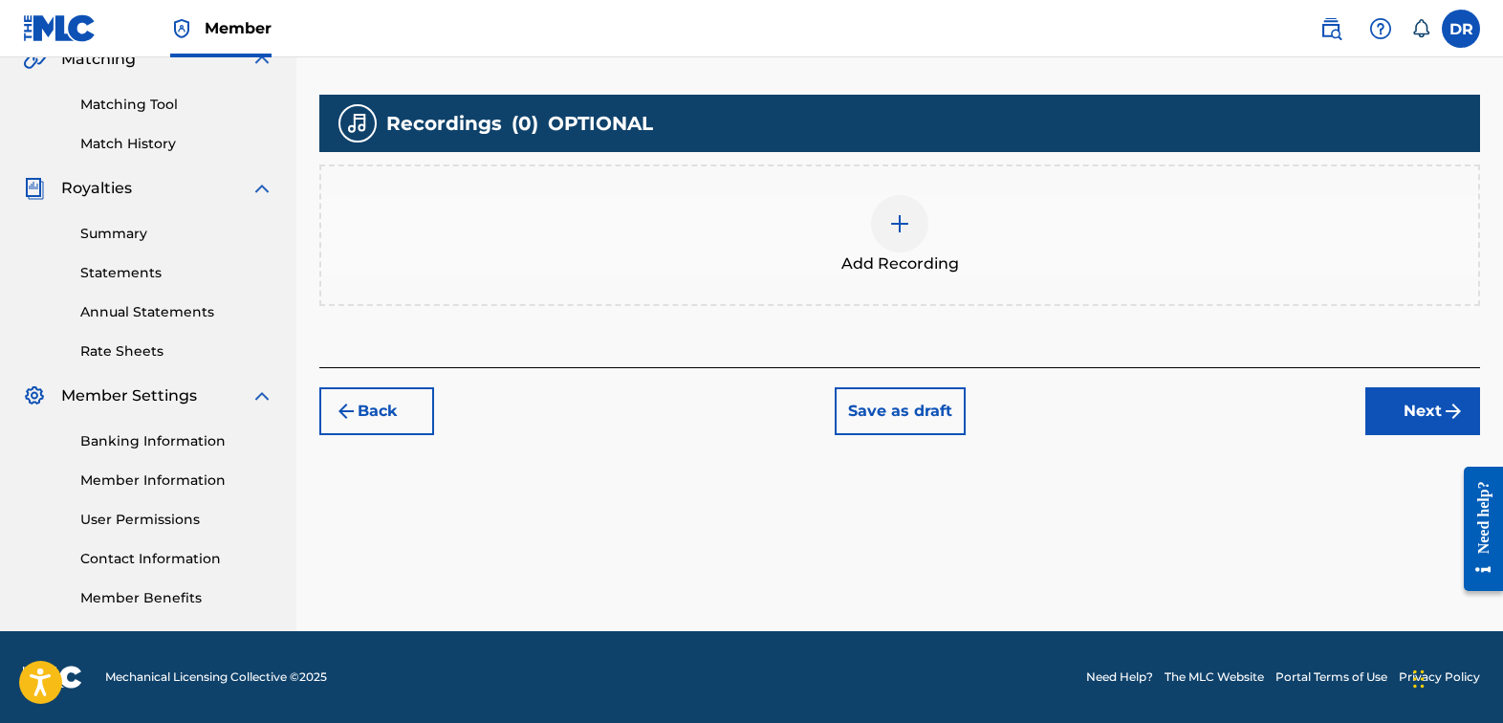
click at [913, 234] on div at bounding box center [899, 223] width 57 height 57
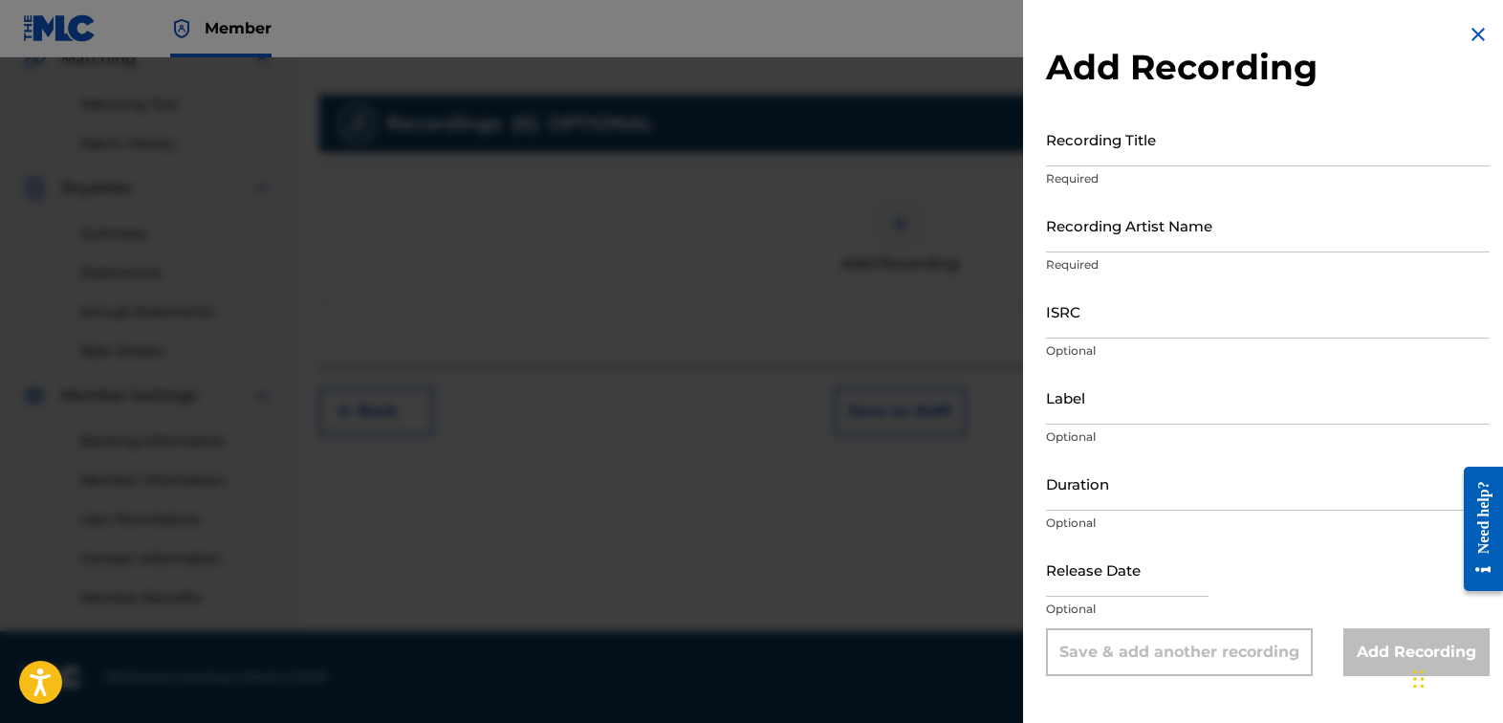
click at [1142, 142] on input "Recording Title" at bounding box center [1268, 139] width 444 height 54
paste input "A la Larga"
type input "A la Larga"
click at [1094, 226] on input "Recording Artist Name" at bounding box center [1268, 225] width 444 height 54
paste input "Los 4"
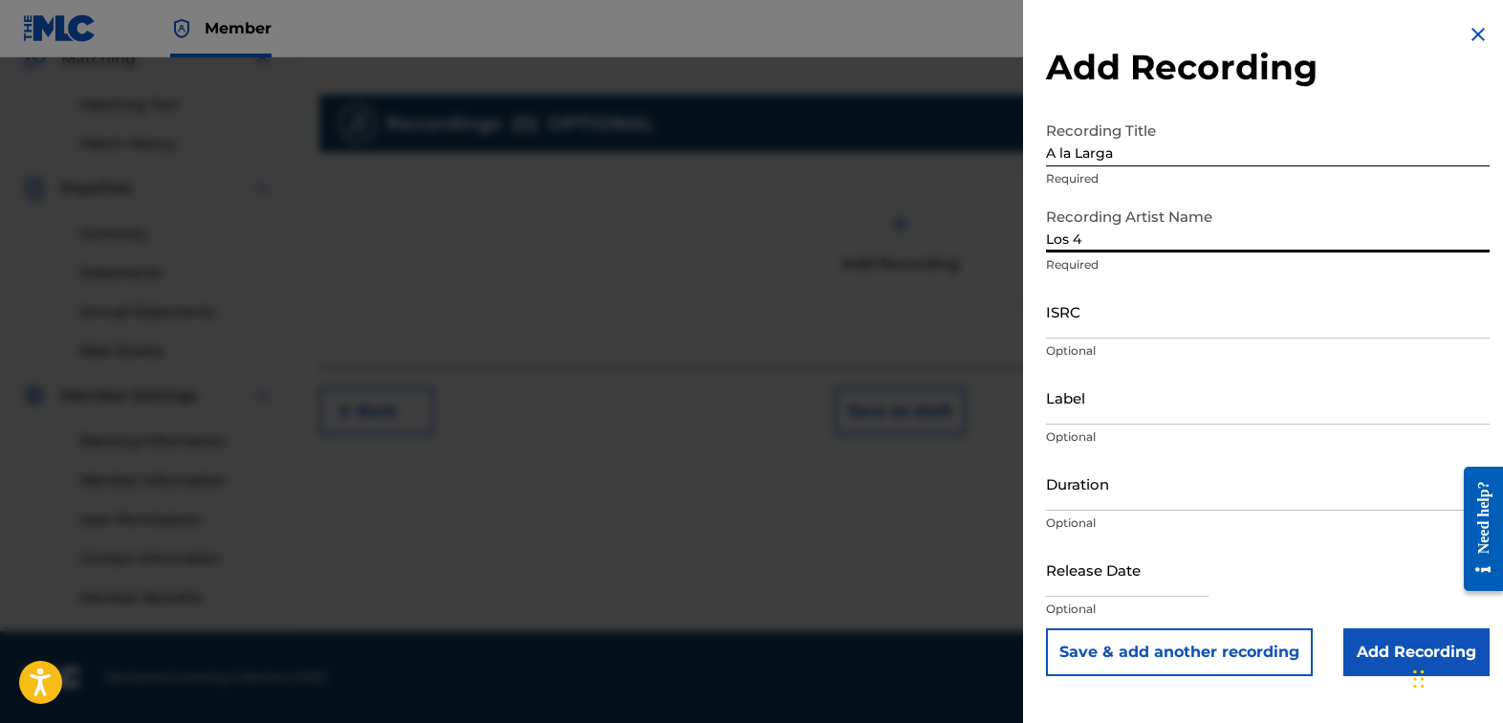
type input "Los 4"
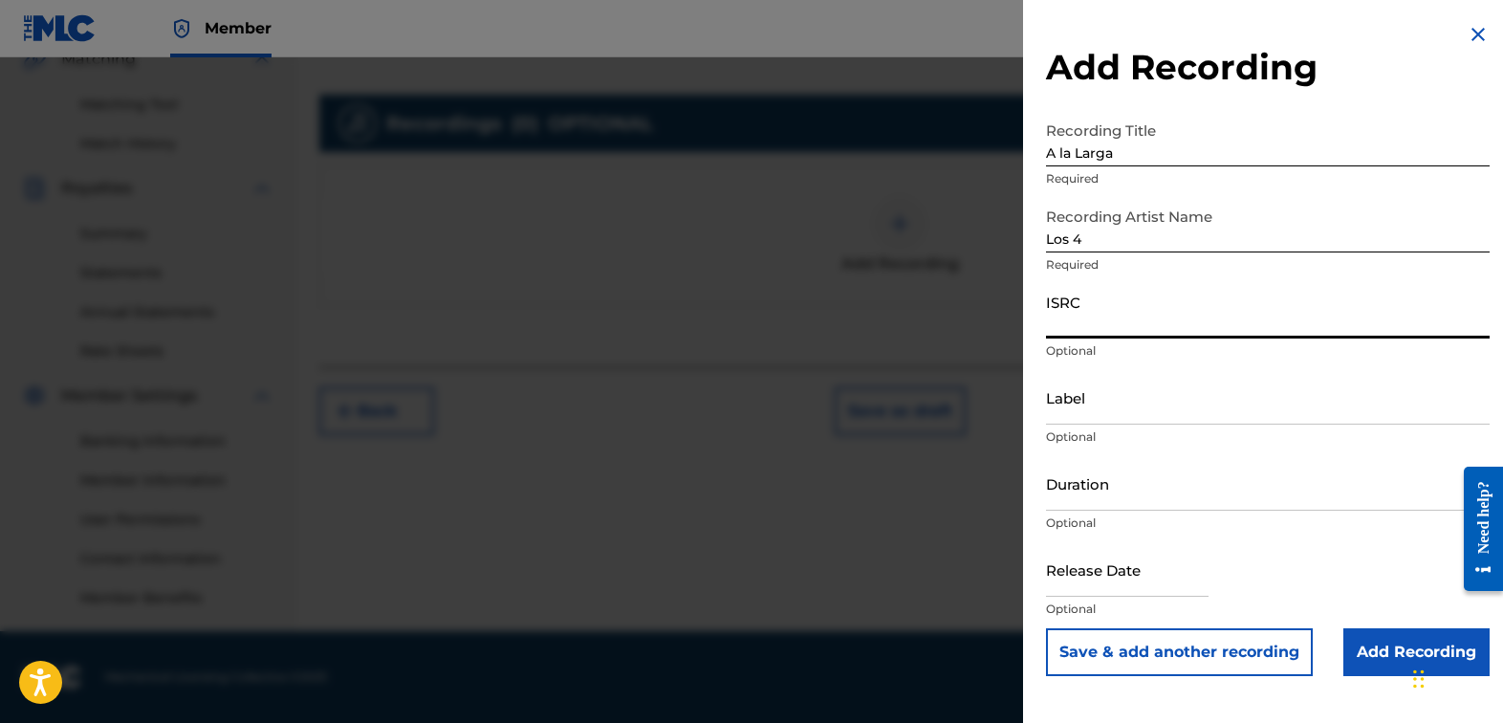
click at [1182, 310] on input "ISRC" at bounding box center [1268, 311] width 444 height 54
paste input "USDY41612026"
type input "USDY41612026"
click at [1356, 637] on input "Add Recording" at bounding box center [1416, 652] width 146 height 48
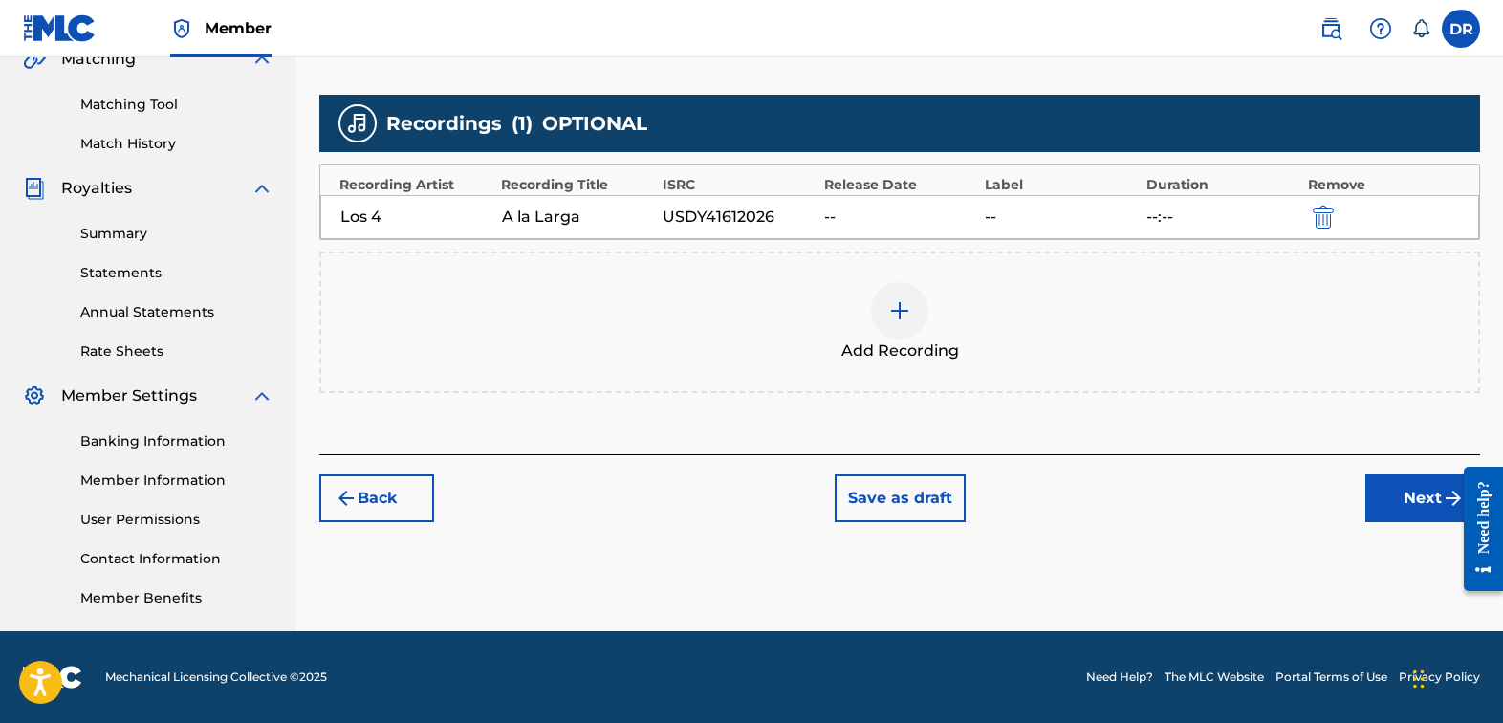
click at [1387, 495] on button "Next" at bounding box center [1422, 498] width 115 height 48
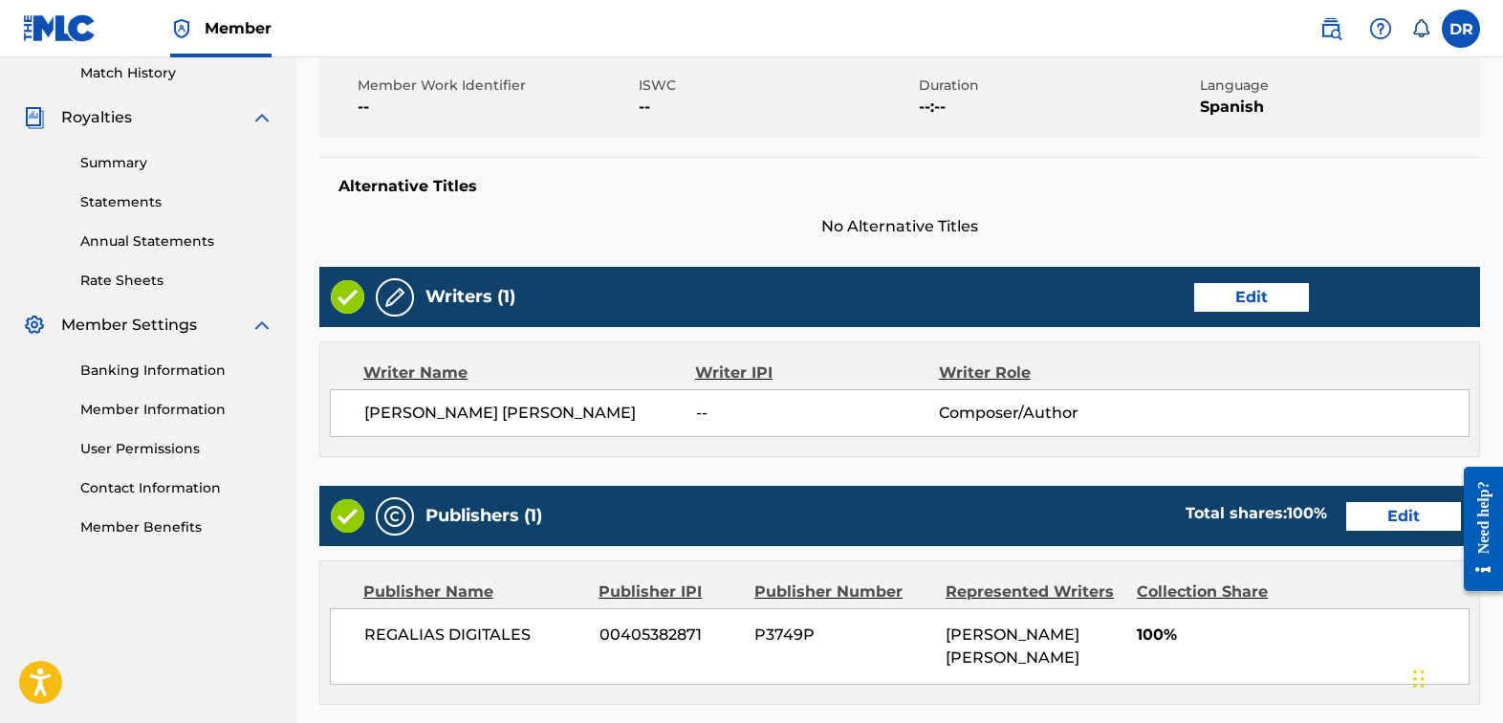
scroll to position [819, 0]
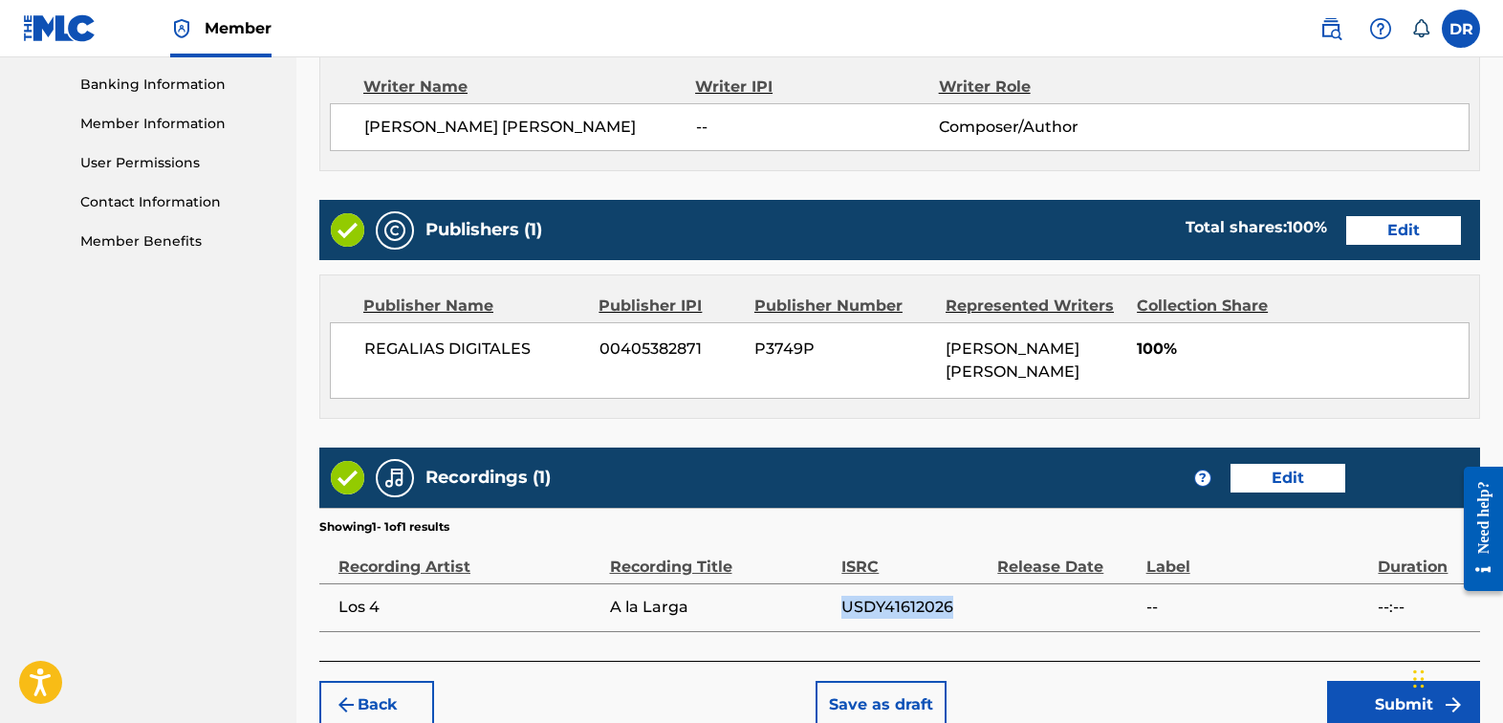
drag, startPoint x: 953, startPoint y: 638, endPoint x: 843, endPoint y: 638, distance: 109.9
click at [843, 618] on span "USDY41612026" at bounding box center [914, 606] width 146 height 23
copy span "USDY41612026"
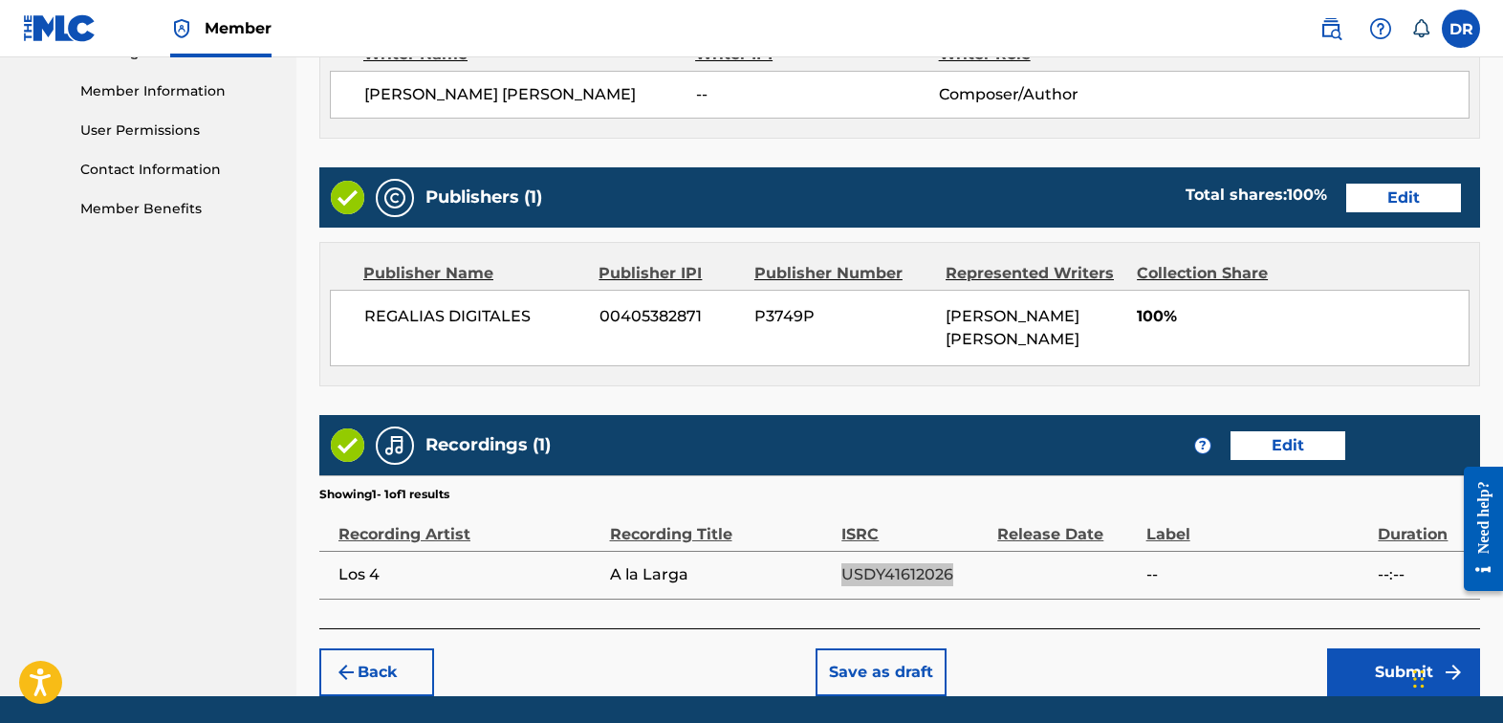
scroll to position [919, 0]
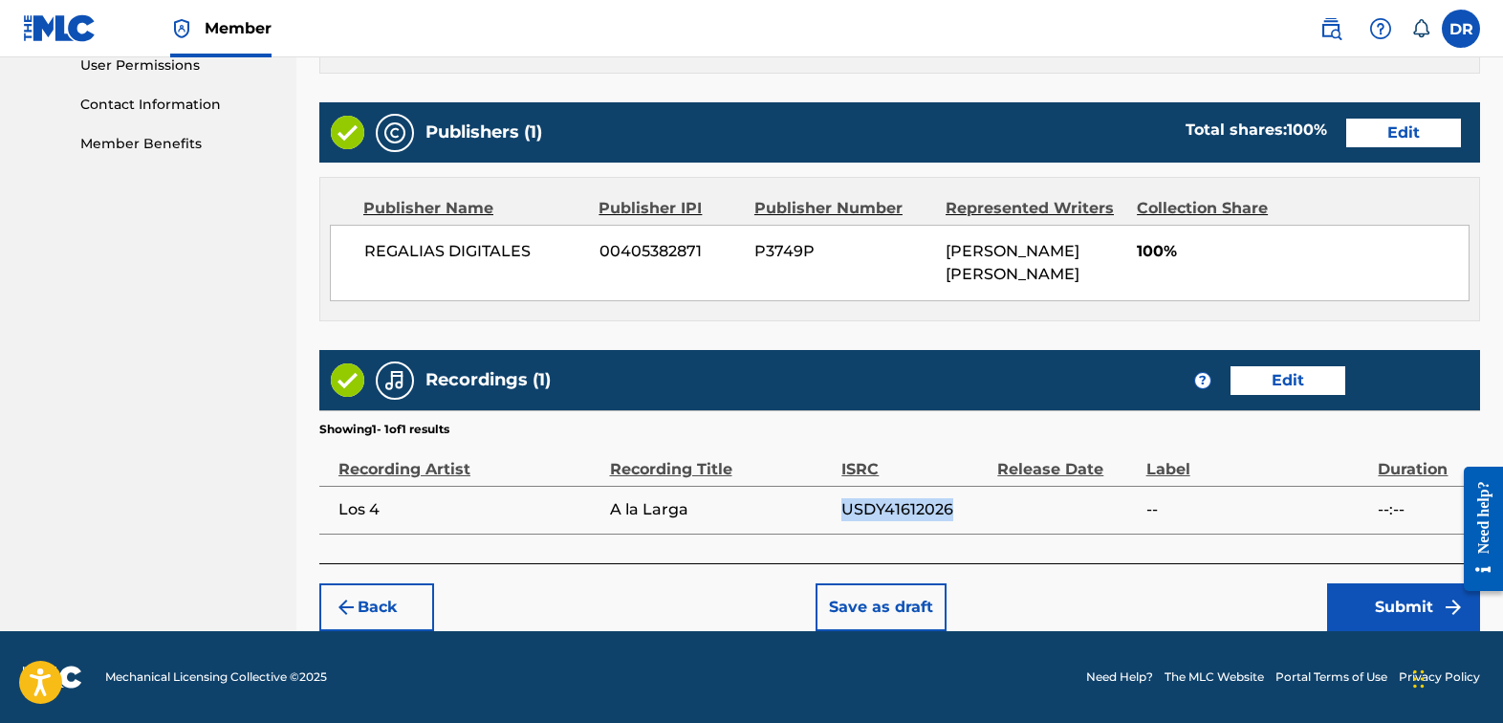
click at [1361, 631] on button "Submit" at bounding box center [1403, 607] width 153 height 48
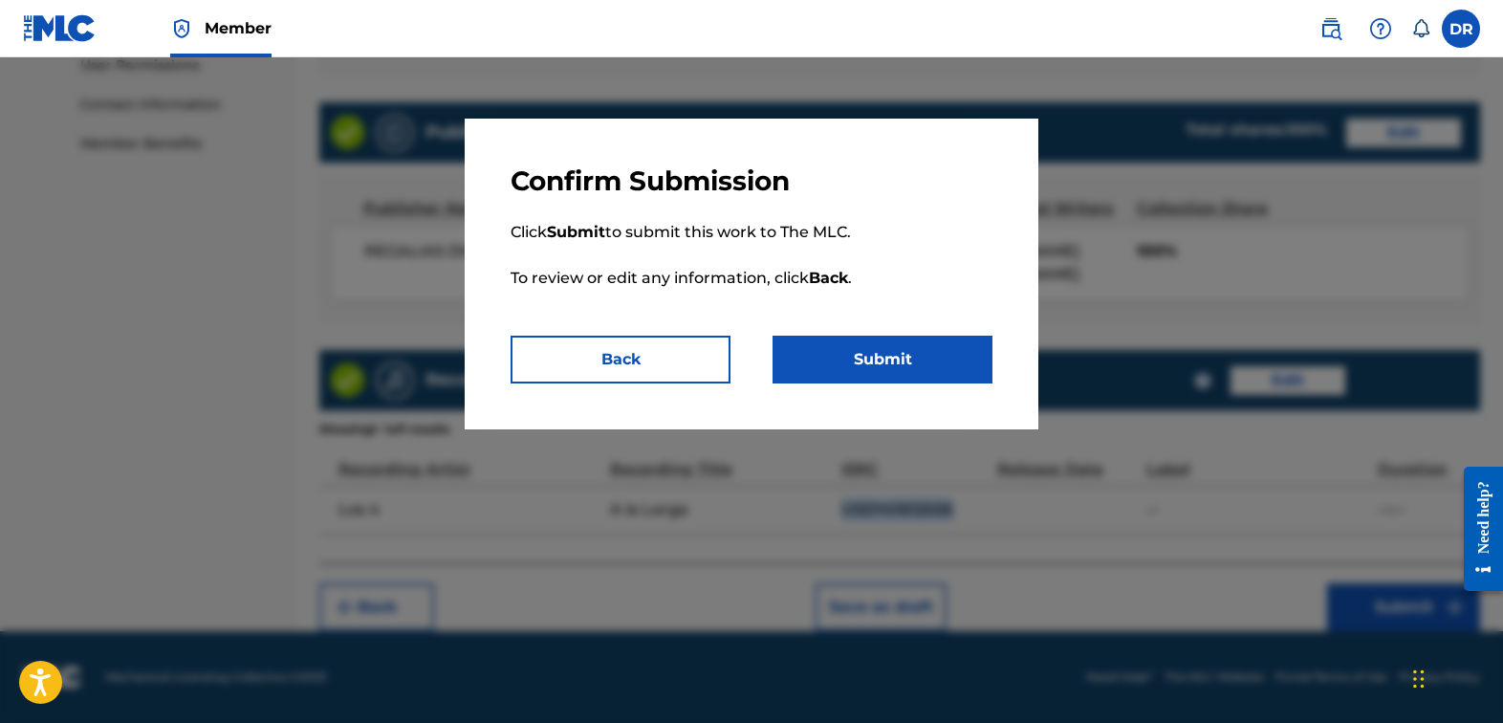
click at [958, 362] on button "Submit" at bounding box center [882, 360] width 220 height 48
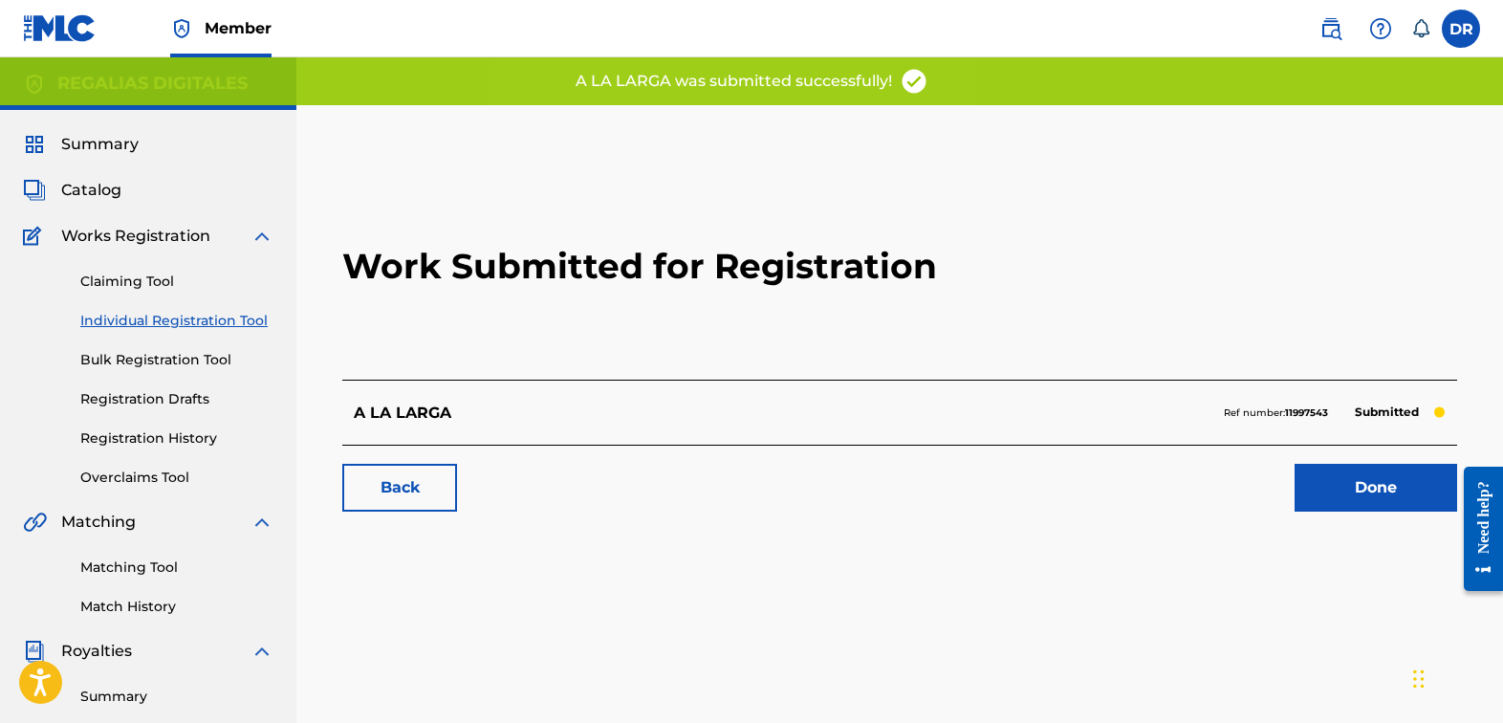
click at [1345, 486] on link "Done" at bounding box center [1375, 488] width 162 height 48
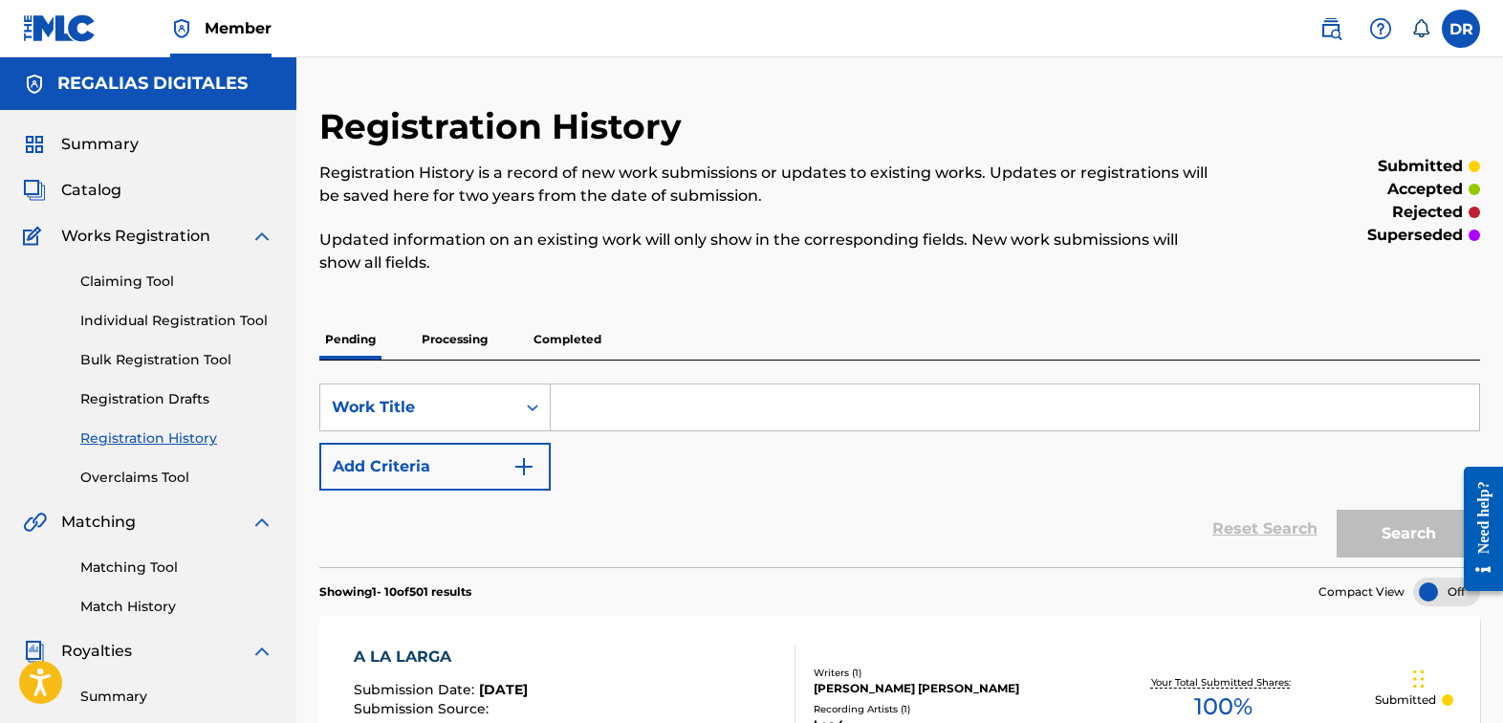
click at [178, 1] on link "Member" at bounding box center [220, 28] width 101 height 56
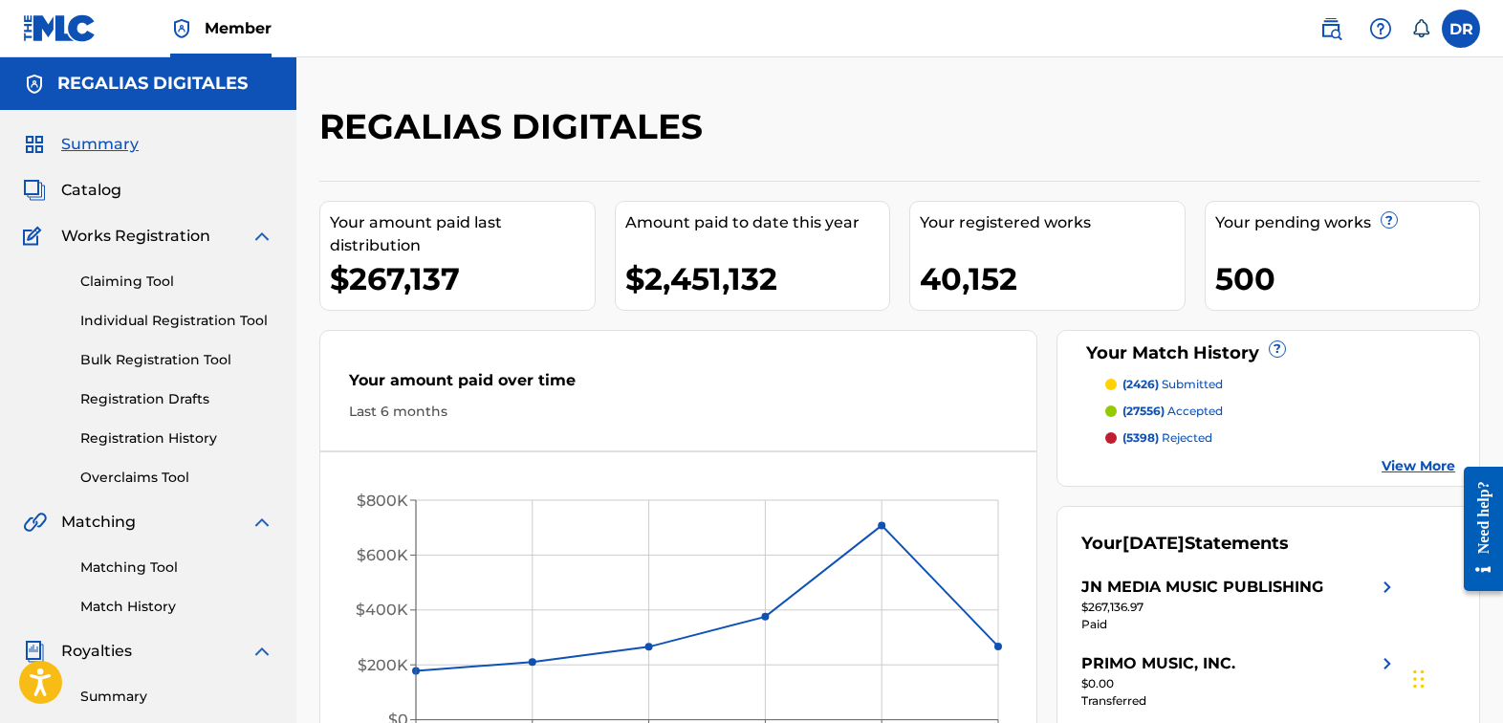
click at [210, 320] on link "Individual Registration Tool" at bounding box center [176, 321] width 193 height 20
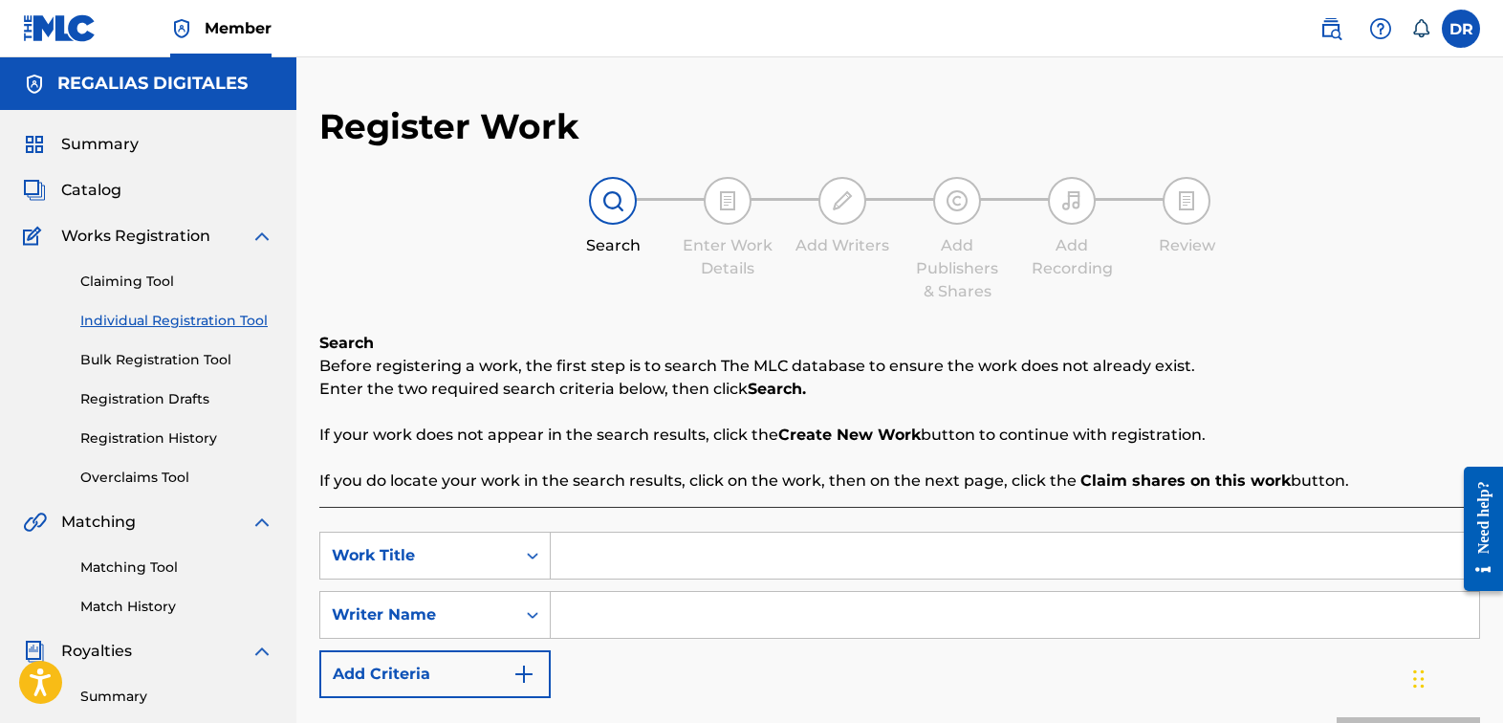
click at [753, 550] on input "Search Form" at bounding box center [1015, 555] width 928 height 46
paste input "ARREBATATE"
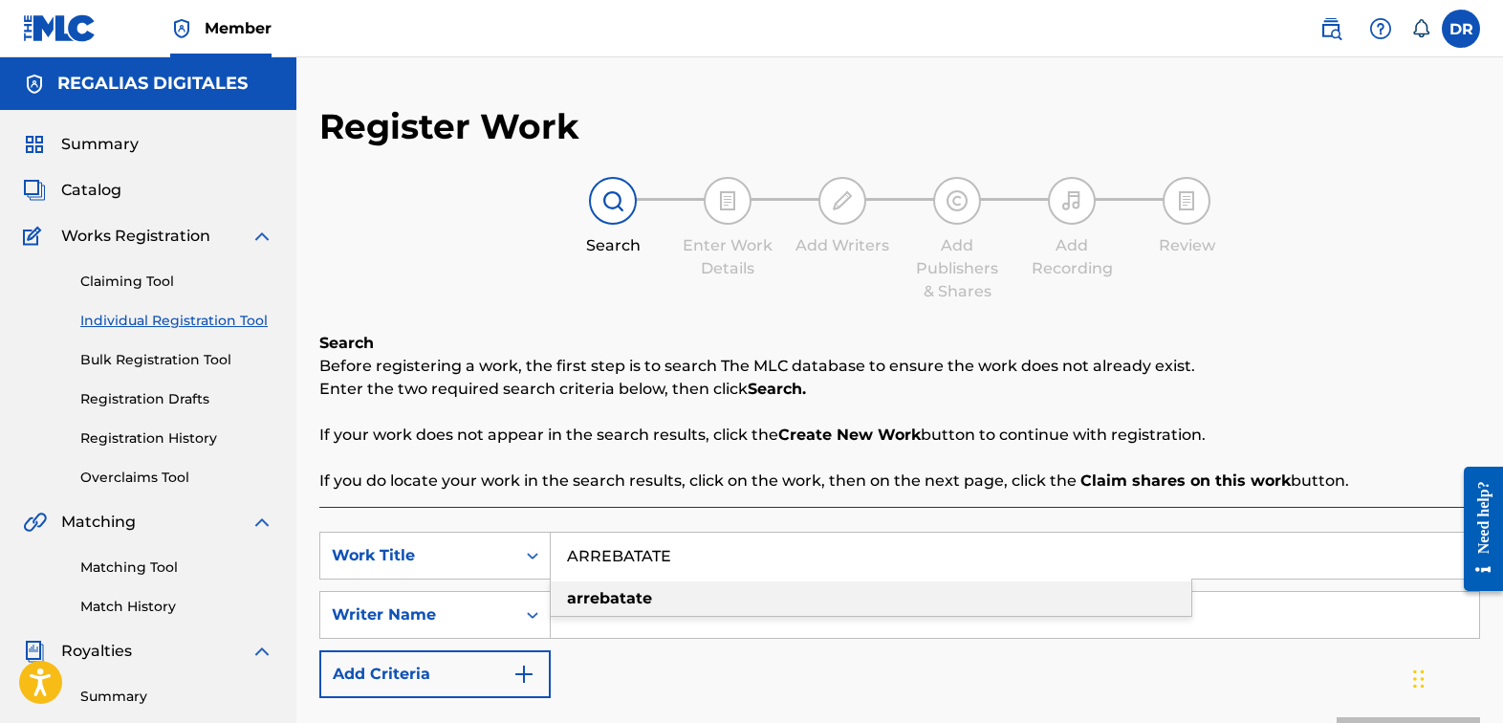
click at [740, 609] on div "arrebatate" at bounding box center [871, 598] width 640 height 34
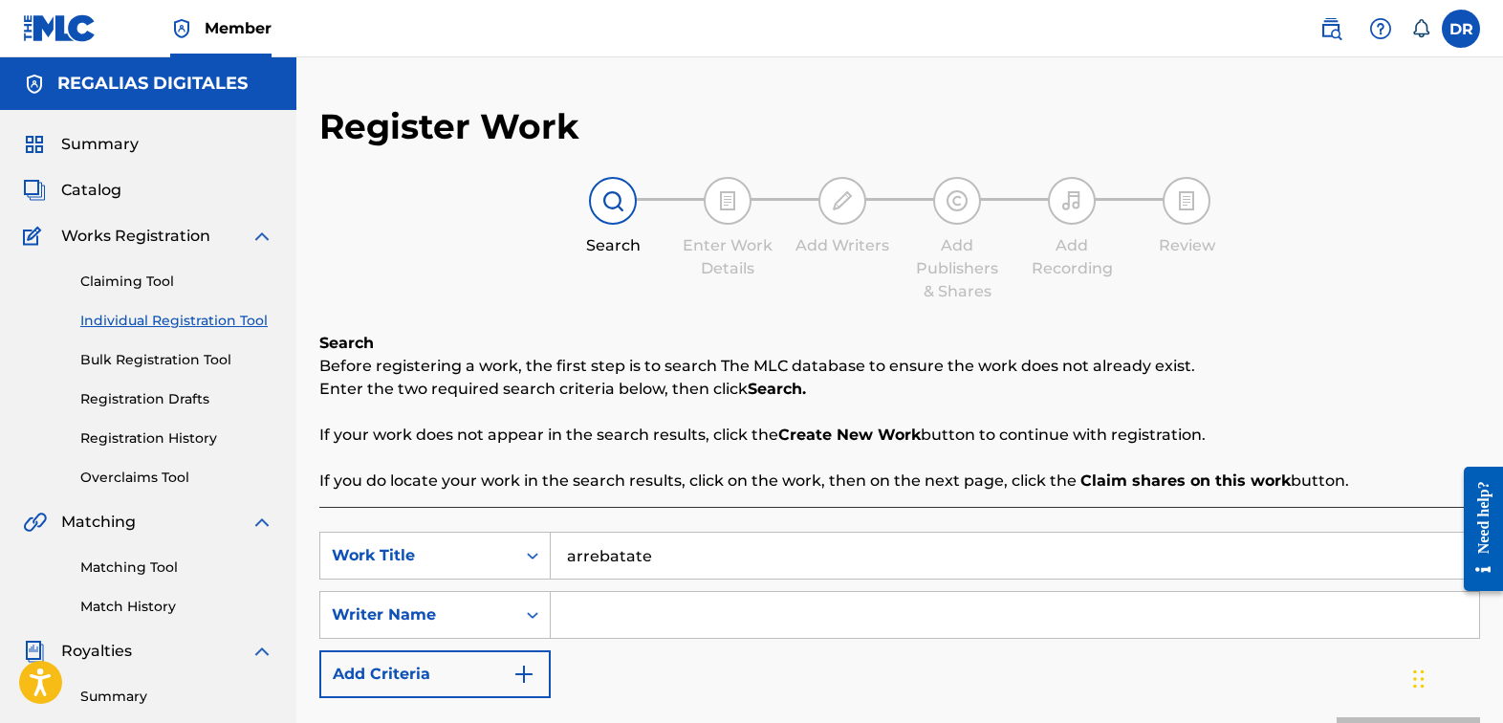
drag, startPoint x: 719, startPoint y: 556, endPoint x: 434, endPoint y: 529, distance: 286.2
click at [434, 529] on div "SearchWithCriteria186b549c-2a63-4aa2-93f2-1ed0de84cb6a Work Title arrebatate Se…" at bounding box center [899, 664] width 1160 height 314
paste input "ARREBATATE"
type input "ARREBATATE"
click at [740, 679] on div "SearchWithCriteria186b549c-2a63-4aa2-93f2-1ed0de84cb6a Work Title ARREBATATE ar…" at bounding box center [899, 614] width 1160 height 166
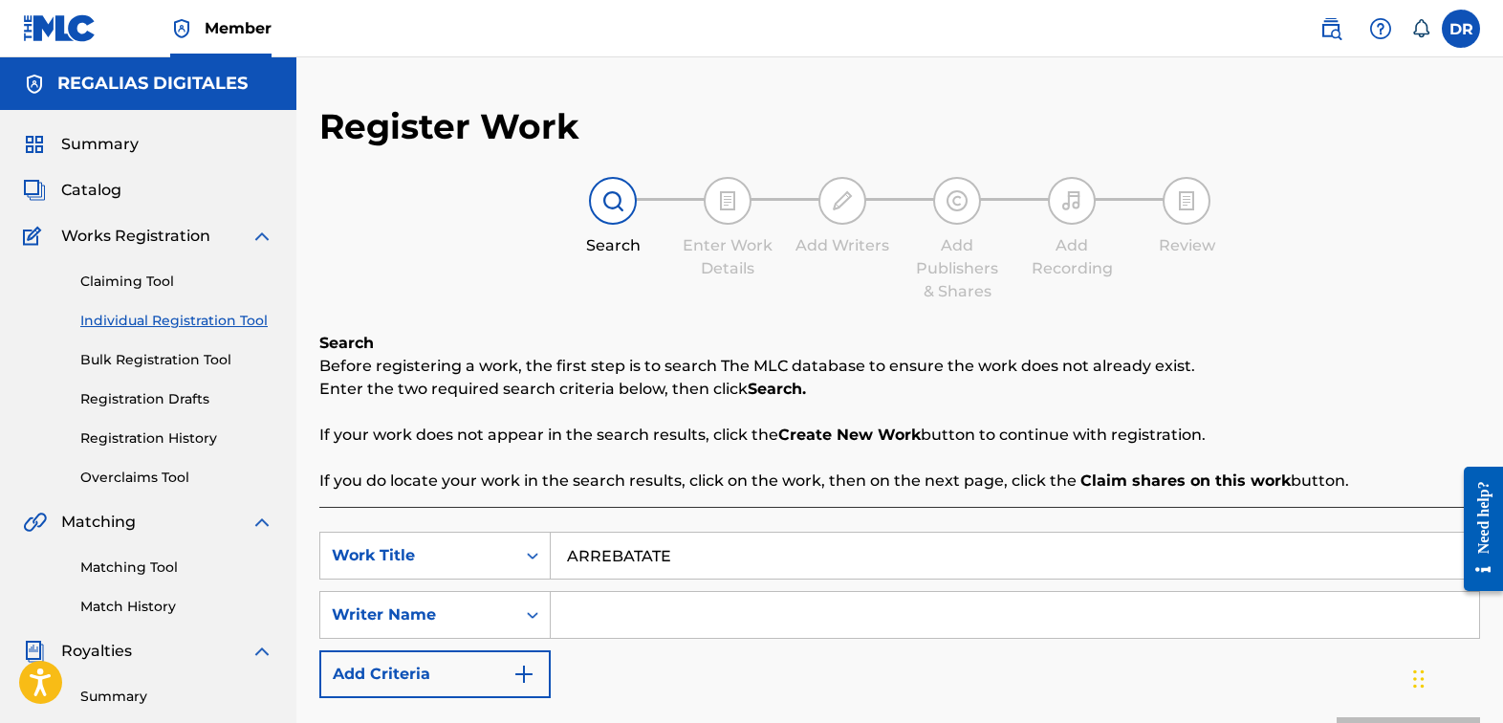
click at [1092, 616] on input "Search Form" at bounding box center [1015, 615] width 928 height 46
type input "[PERSON_NAME]"
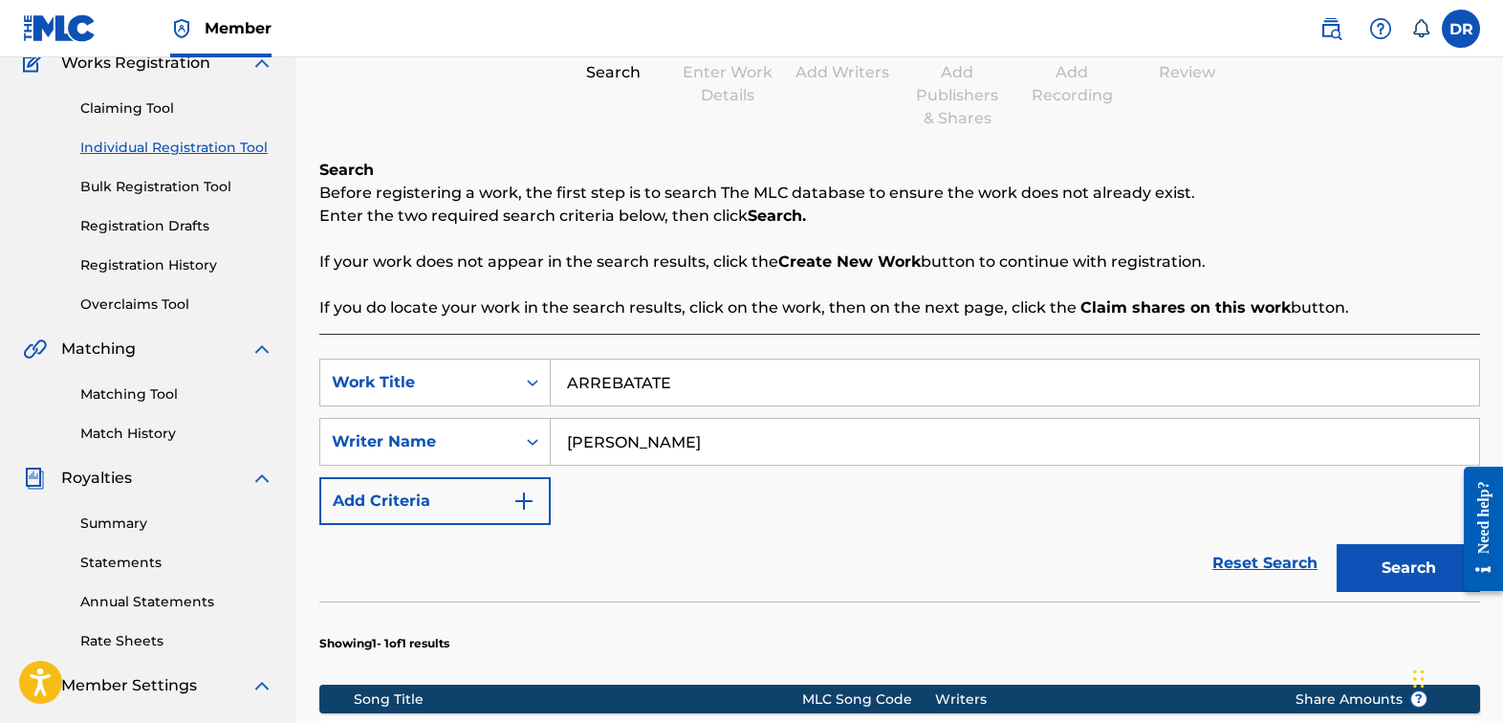
scroll to position [336, 0]
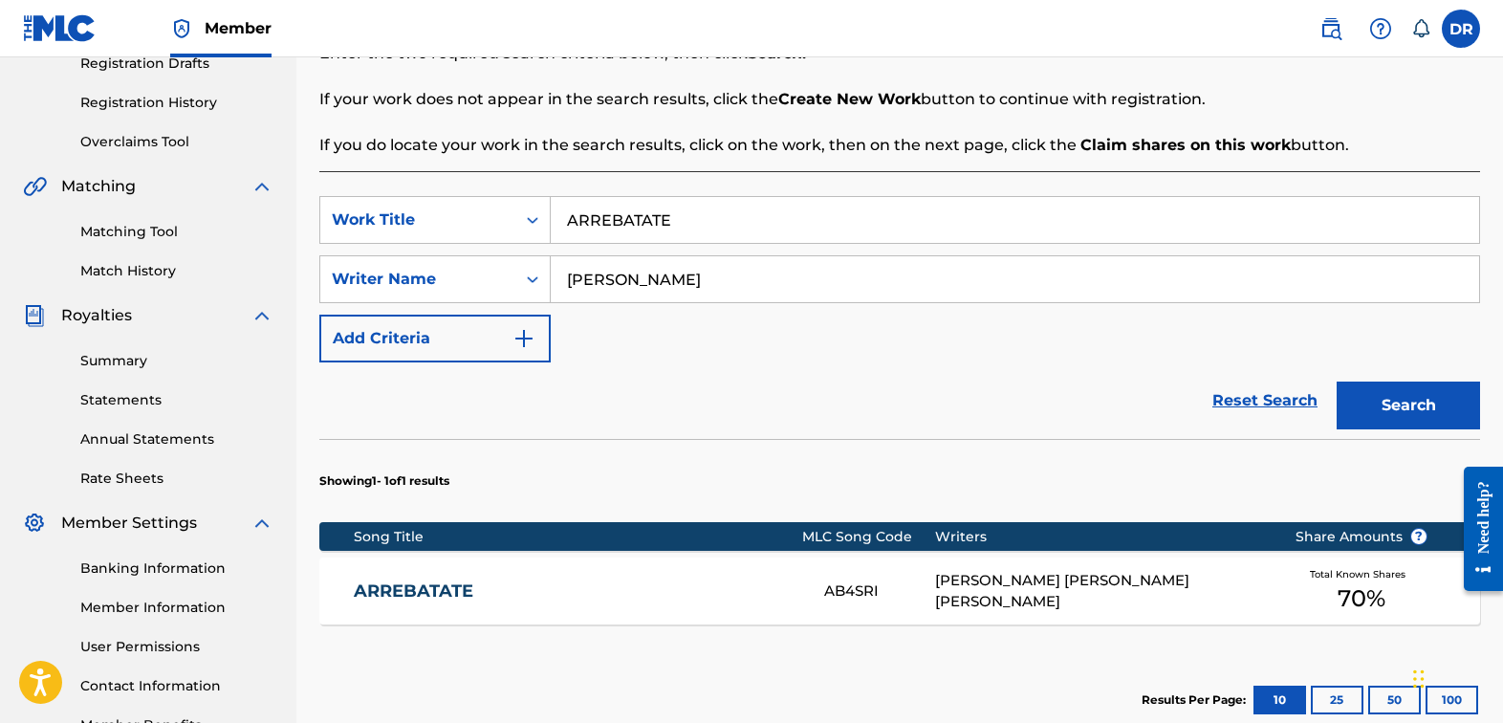
click at [717, 580] on link "ARREBATATE" at bounding box center [576, 591] width 444 height 22
